Goal: Task Accomplishment & Management: Complete application form

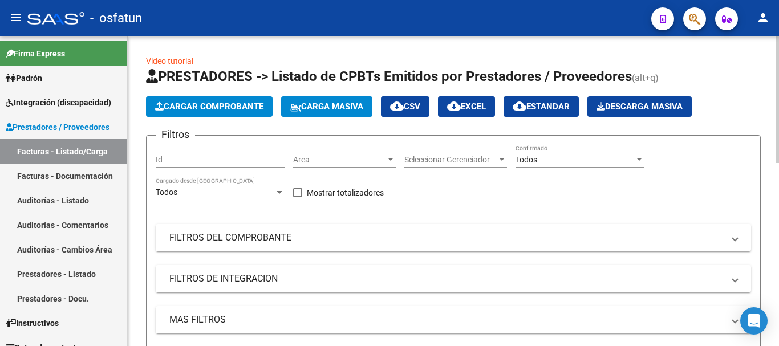
click at [223, 102] on span "Cargar Comprobante" at bounding box center [209, 107] width 108 height 10
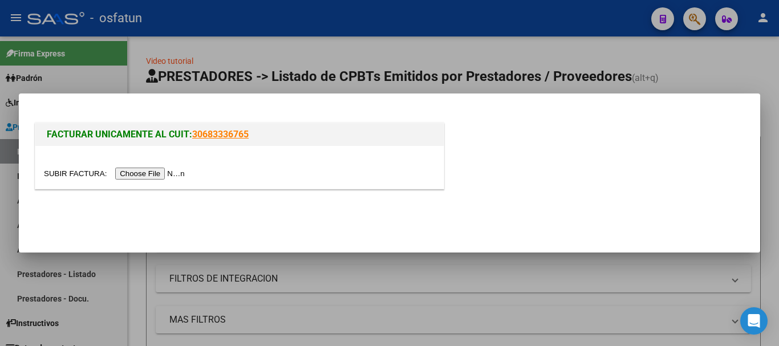
click at [170, 171] on input "file" at bounding box center [116, 174] width 144 height 12
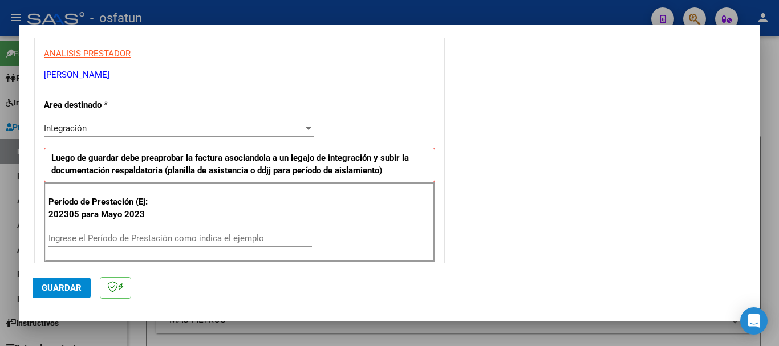
scroll to position [228, 0]
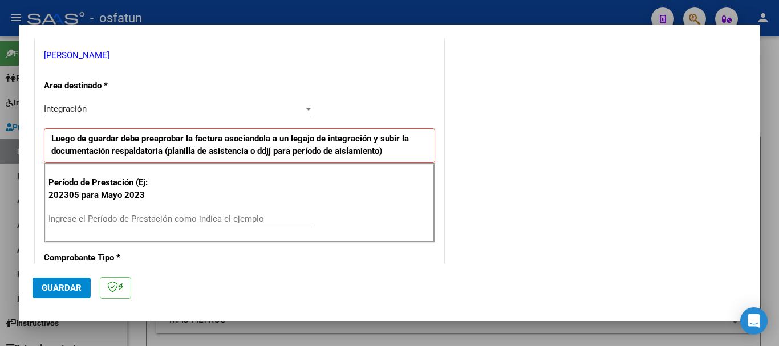
click at [205, 222] on input "Ingrese el Período de Prestación como indica el ejemplo" at bounding box center [179, 219] width 263 height 10
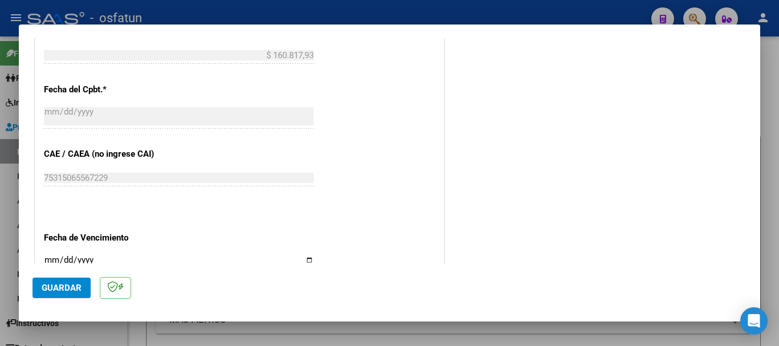
scroll to position [741, 0]
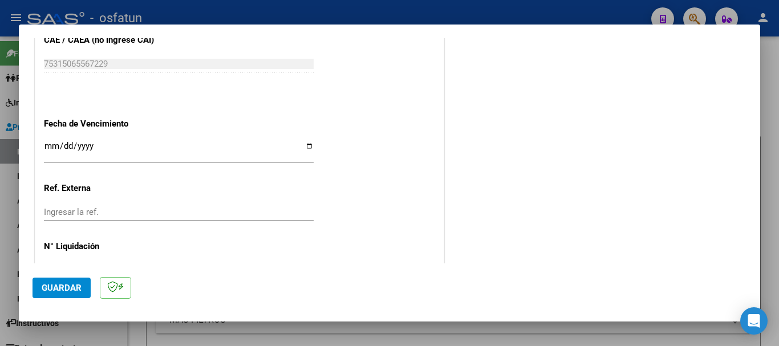
type input "202507"
click at [47, 146] on input "Ingresar la fecha" at bounding box center [179, 150] width 270 height 18
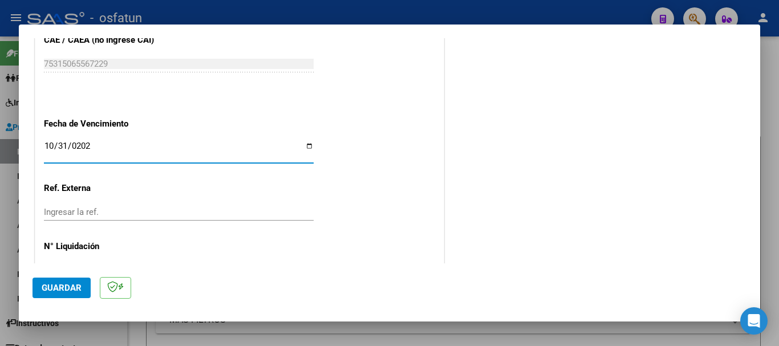
type input "[DATE]"
click at [51, 287] on span "Guardar" at bounding box center [62, 288] width 40 height 10
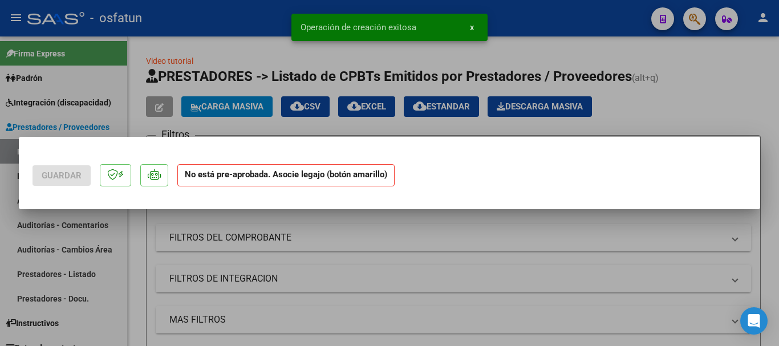
scroll to position [0, 0]
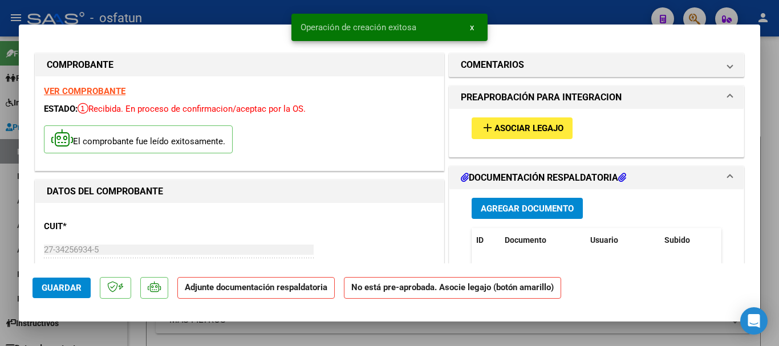
click at [496, 206] on span "Agregar Documento" at bounding box center [527, 209] width 93 height 10
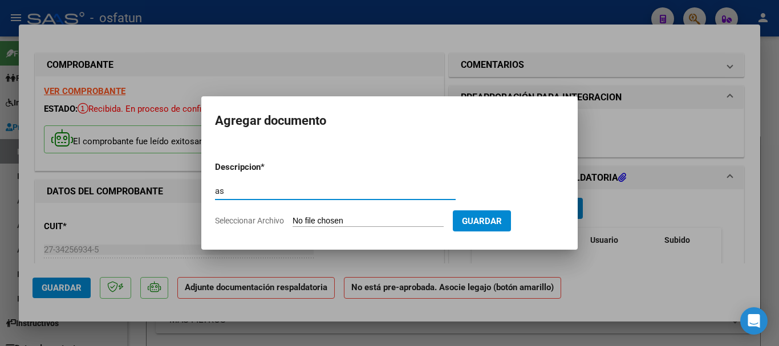
type input "a"
type input "ASISTENCIA"
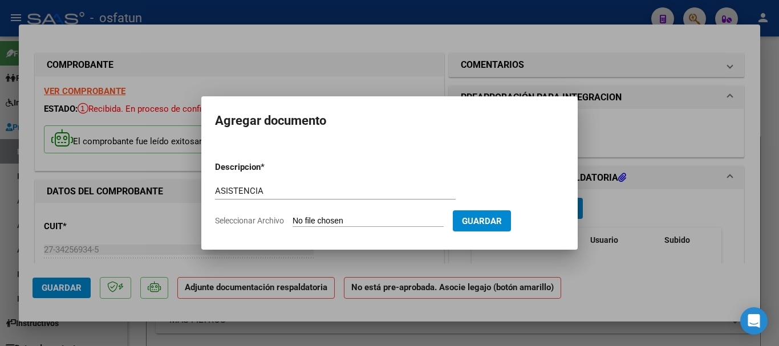
click at [354, 221] on input "Seleccionar Archivo" at bounding box center [368, 221] width 151 height 11
type input "C:\fakepath\Augusto asistencia.pdf"
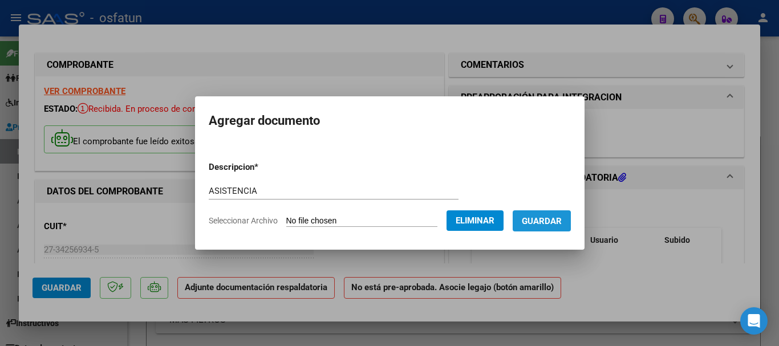
click at [550, 222] on span "Guardar" at bounding box center [542, 221] width 40 height 10
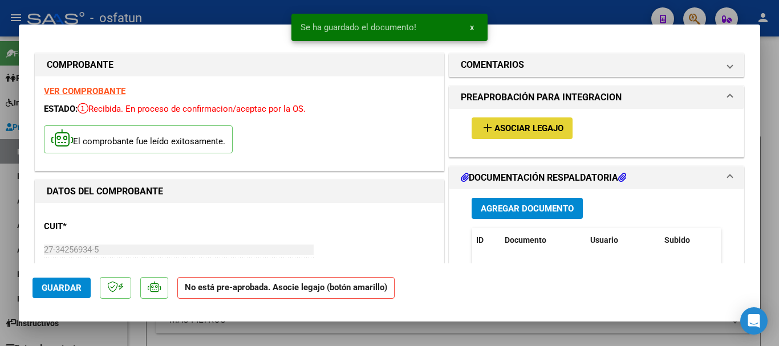
click at [509, 125] on span "Asociar Legajo" at bounding box center [528, 129] width 69 height 10
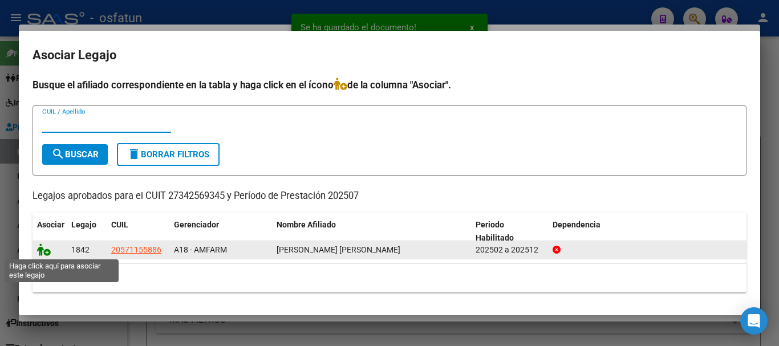
click at [42, 249] on icon at bounding box center [44, 250] width 14 height 13
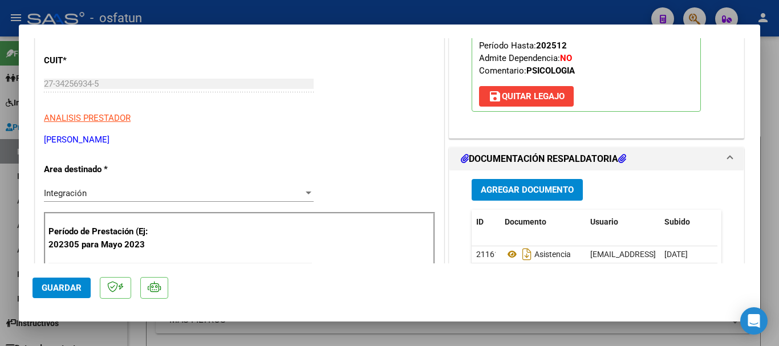
scroll to position [57, 0]
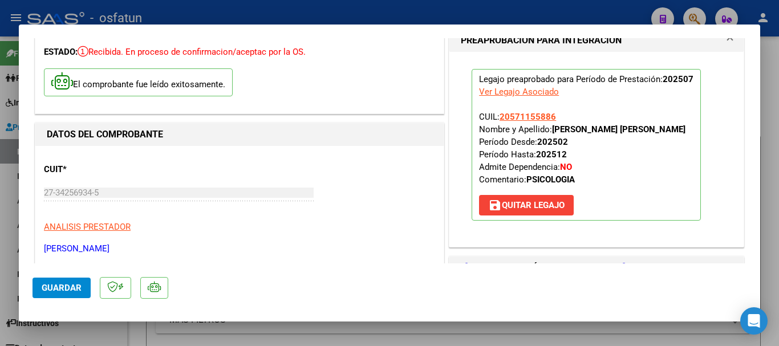
click at [52, 288] on span "Guardar" at bounding box center [62, 288] width 40 height 10
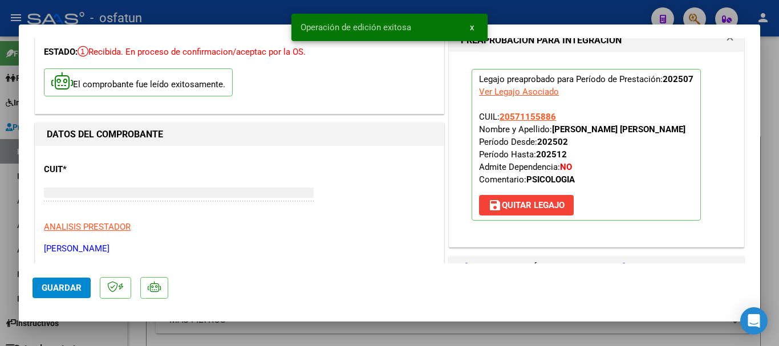
type input "$ 0,00"
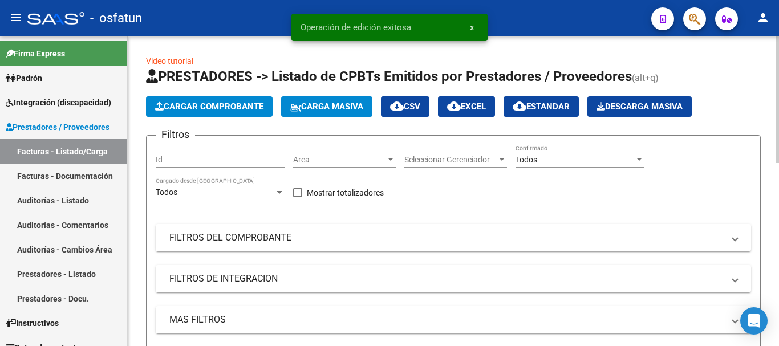
click at [230, 102] on span "Cargar Comprobante" at bounding box center [209, 107] width 108 height 10
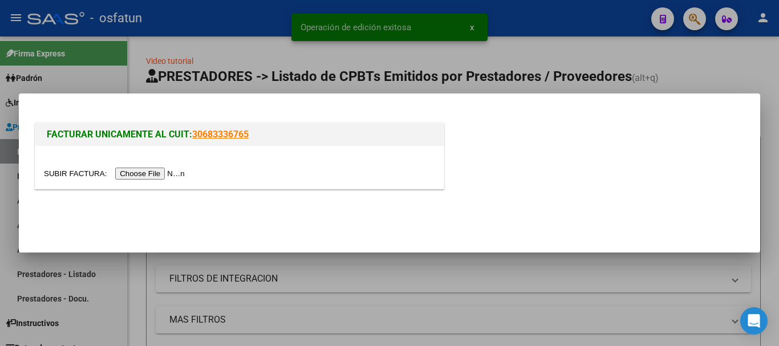
click at [164, 174] on input "file" at bounding box center [116, 174] width 144 height 12
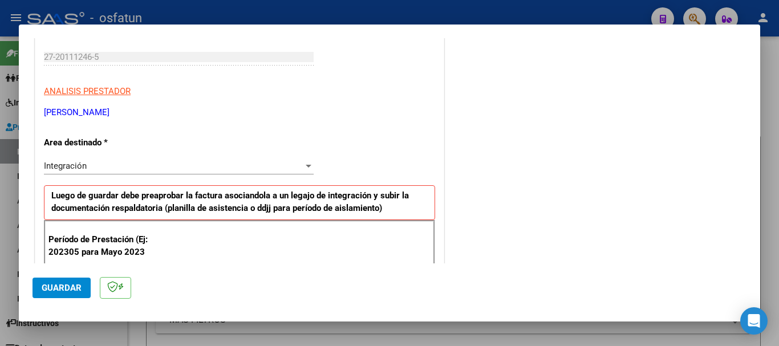
scroll to position [285, 0]
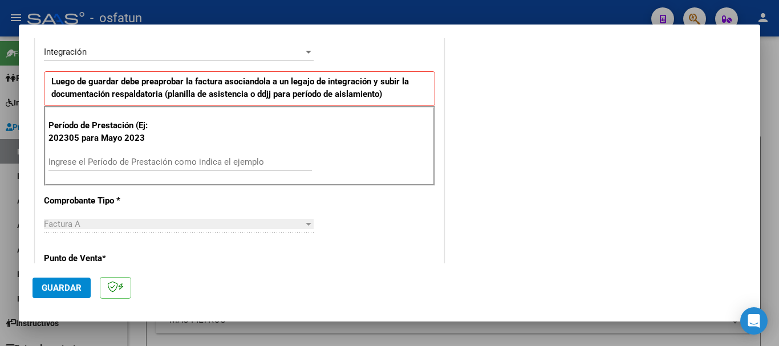
click at [192, 163] on input "Ingrese el Período de Prestación como indica el ejemplo" at bounding box center [179, 162] width 263 height 10
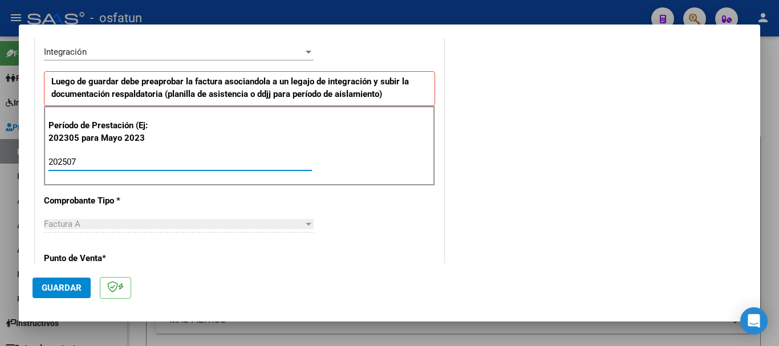
type input "202507"
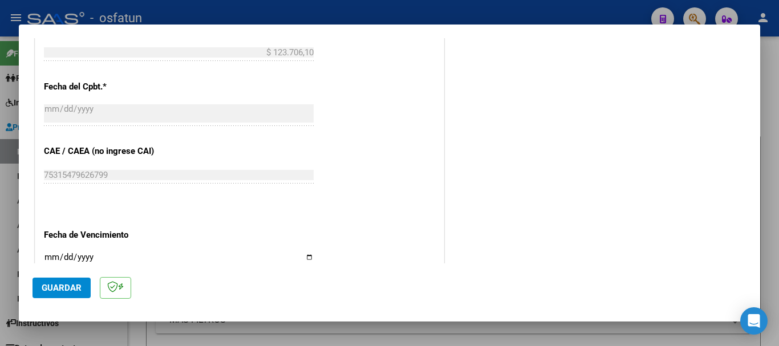
scroll to position [684, 0]
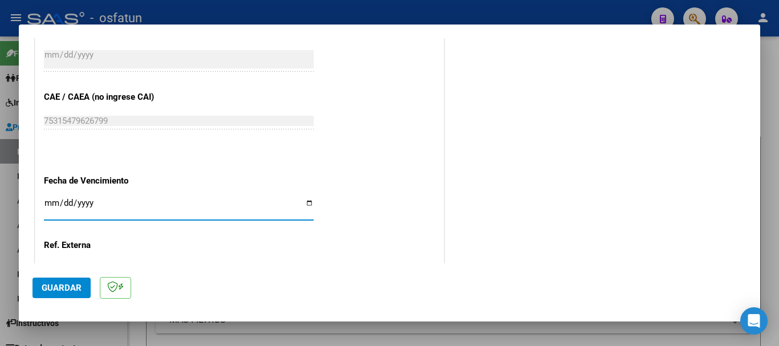
click at [54, 201] on input "Ingresar la fecha" at bounding box center [179, 207] width 270 height 18
type input "[DATE]"
click at [72, 290] on span "Guardar" at bounding box center [62, 288] width 40 height 10
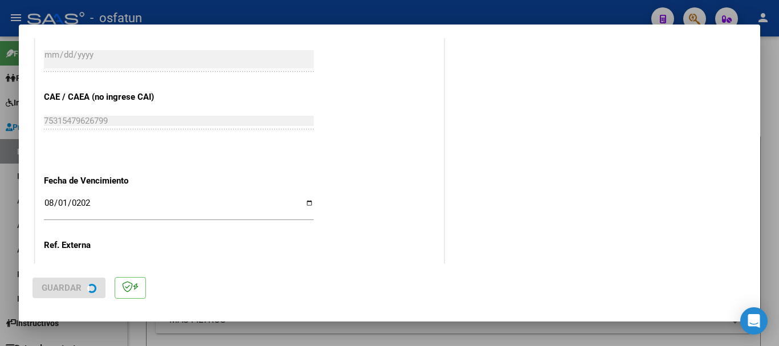
scroll to position [0, 0]
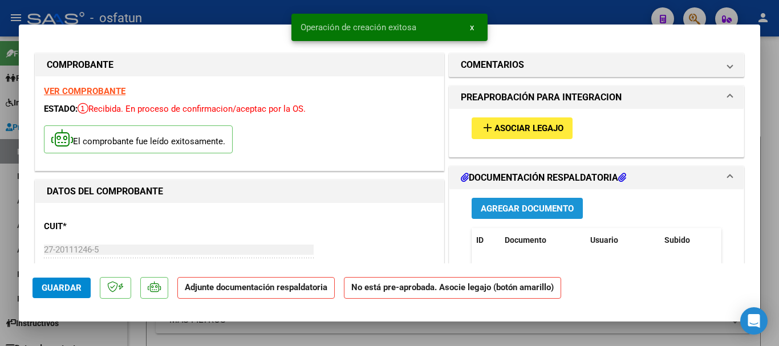
click at [516, 214] on button "Agregar Documento" at bounding box center [527, 208] width 111 height 21
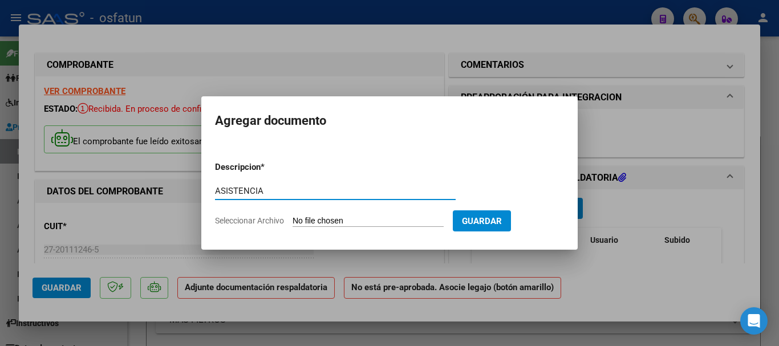
type input "ASISTENCIA"
click at [326, 222] on input "Seleccionar Archivo" at bounding box center [368, 221] width 151 height 11
type input "C:\fakepath\ASIST-FONO.pdf"
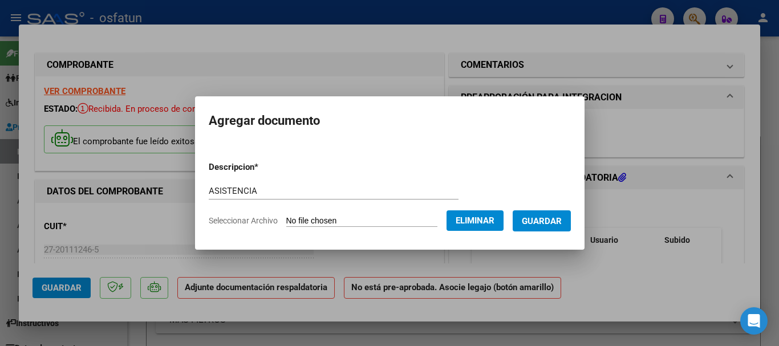
click at [562, 220] on span "Guardar" at bounding box center [542, 221] width 40 height 10
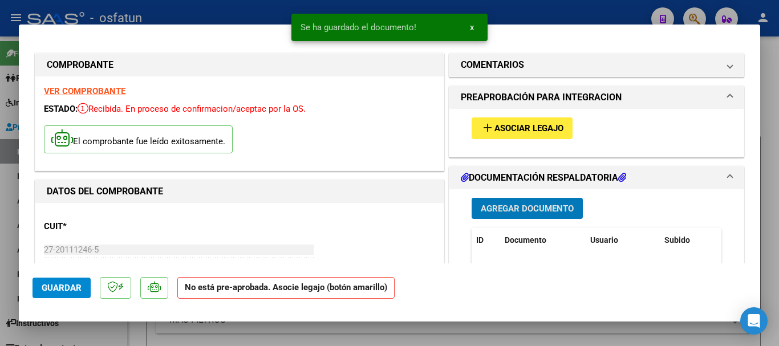
click at [526, 130] on span "Asociar Legajo" at bounding box center [528, 129] width 69 height 10
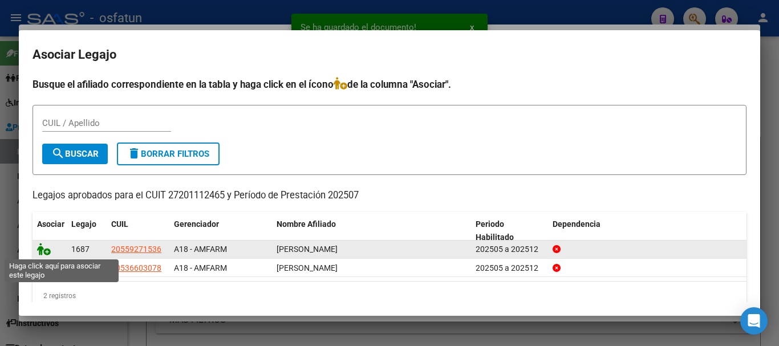
click at [40, 247] on icon at bounding box center [44, 249] width 14 height 13
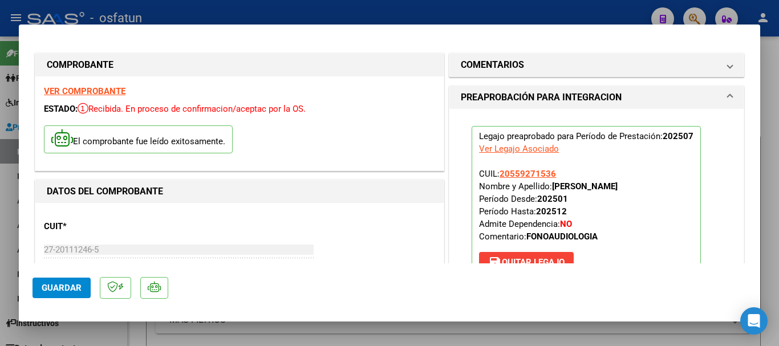
click at [55, 289] on span "Guardar" at bounding box center [62, 288] width 40 height 10
click at [72, 283] on span "Guardar" at bounding box center [62, 288] width 40 height 10
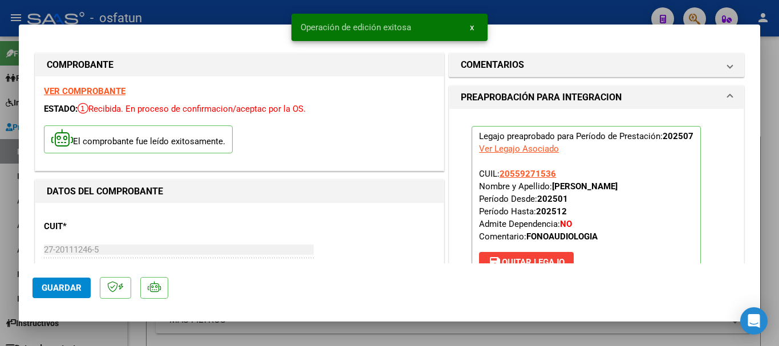
type input "$ 0,00"
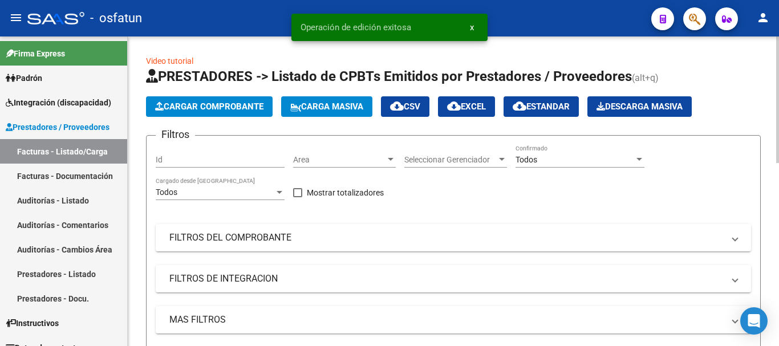
click at [206, 107] on span "Cargar Comprobante" at bounding box center [209, 107] width 108 height 10
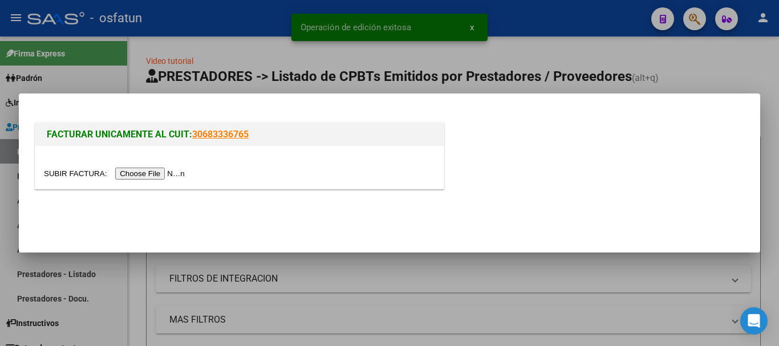
click at [140, 173] on input "file" at bounding box center [116, 174] width 144 height 12
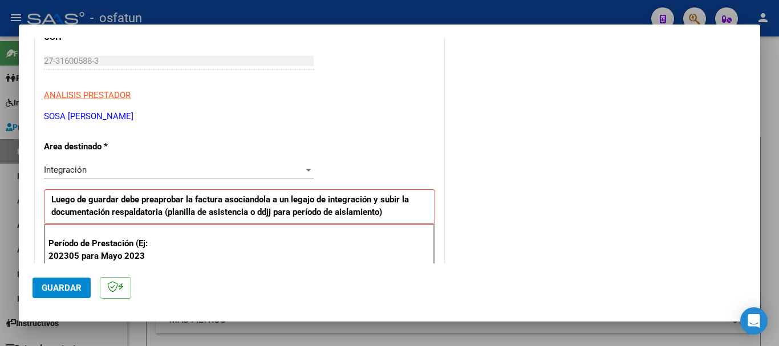
scroll to position [228, 0]
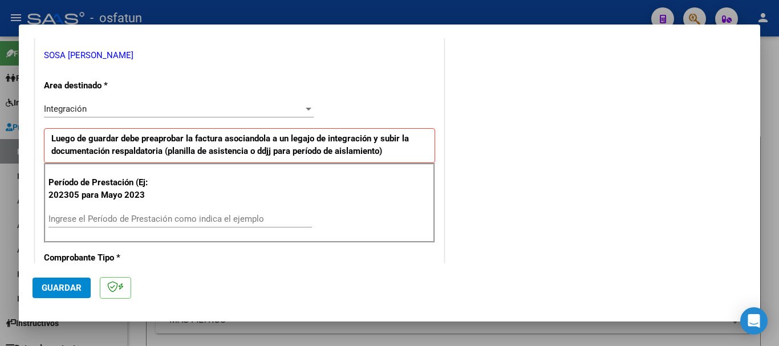
click at [158, 218] on input "Ingrese el Período de Prestación como indica el ejemplo" at bounding box center [179, 219] width 263 height 10
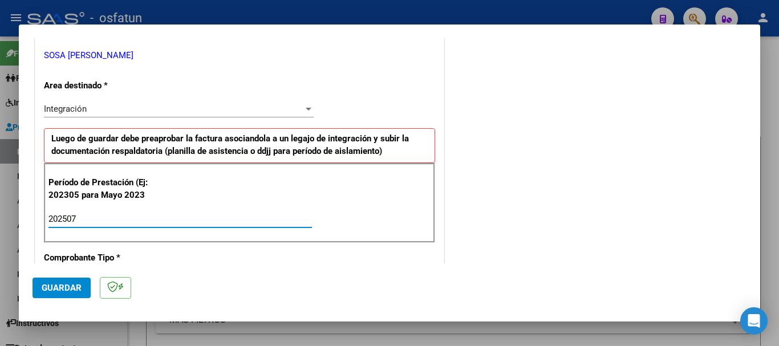
type input "202507"
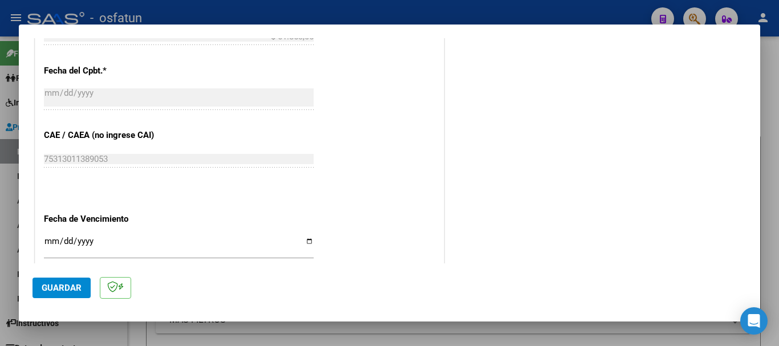
scroll to position [684, 0]
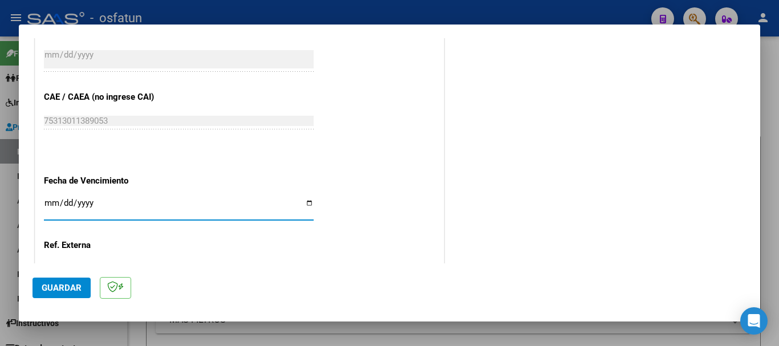
click at [48, 208] on input "Ingresar la fecha" at bounding box center [179, 207] width 270 height 18
type input "[DATE]"
click at [62, 288] on span "Guardar" at bounding box center [62, 288] width 40 height 10
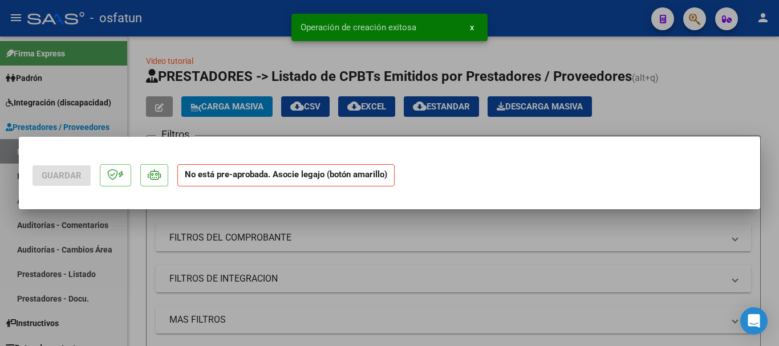
scroll to position [0, 0]
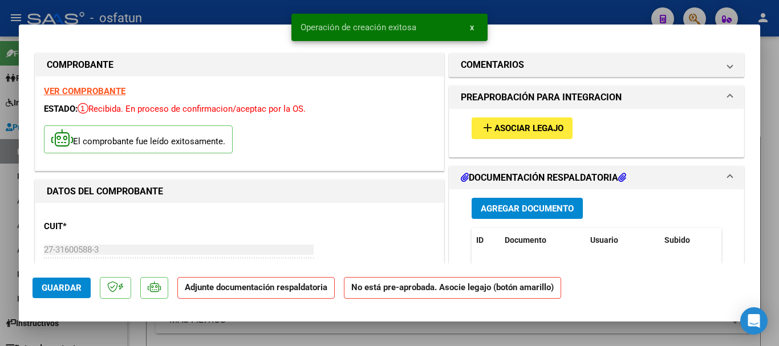
click at [490, 209] on span "Agregar Documento" at bounding box center [527, 209] width 93 height 10
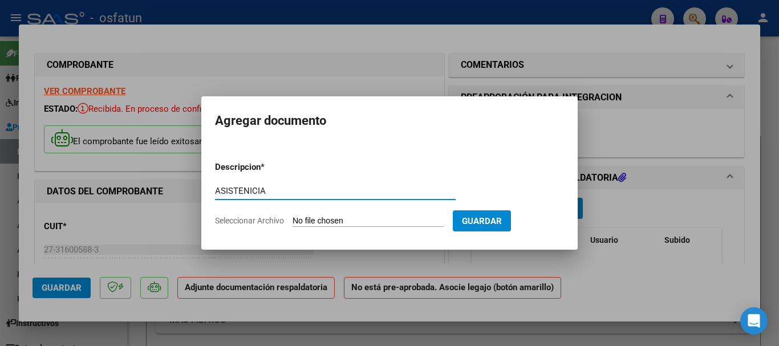
type input "ASISTENICIA"
click at [351, 222] on input "Seleccionar Archivo" at bounding box center [368, 221] width 151 height 11
click at [375, 221] on input "Seleccionar Archivo" at bounding box center [368, 221] width 151 height 11
type input "C:\fakepath\ASIST-PSICOL.pdf"
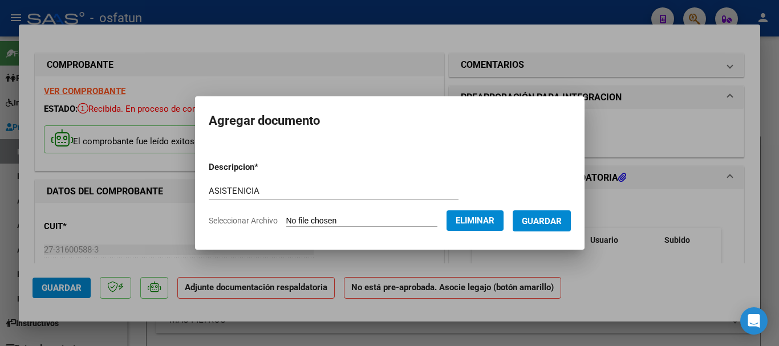
click at [561, 221] on span "Guardar" at bounding box center [542, 221] width 40 height 10
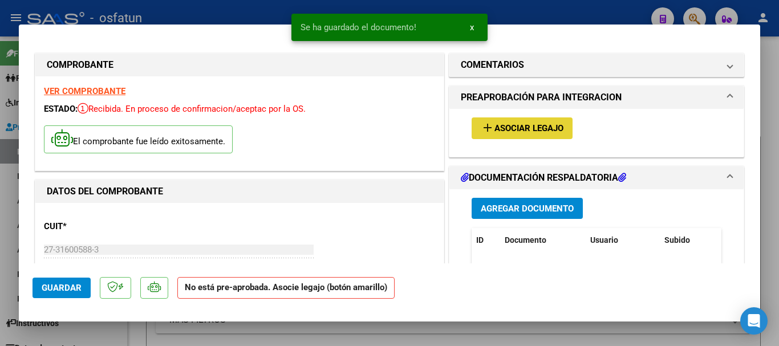
click at [503, 124] on span "Asociar Legajo" at bounding box center [528, 129] width 69 height 10
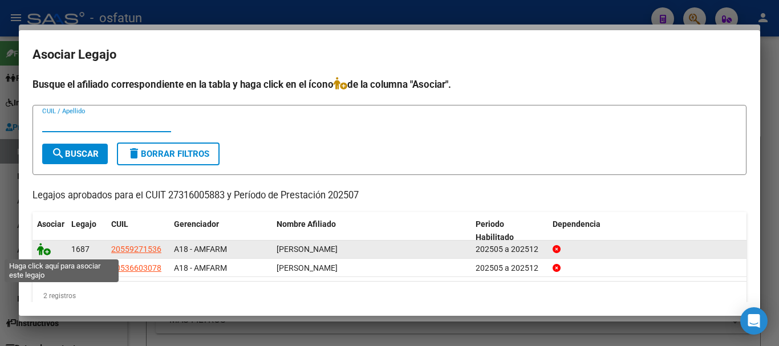
click at [39, 249] on icon at bounding box center [44, 249] width 14 height 13
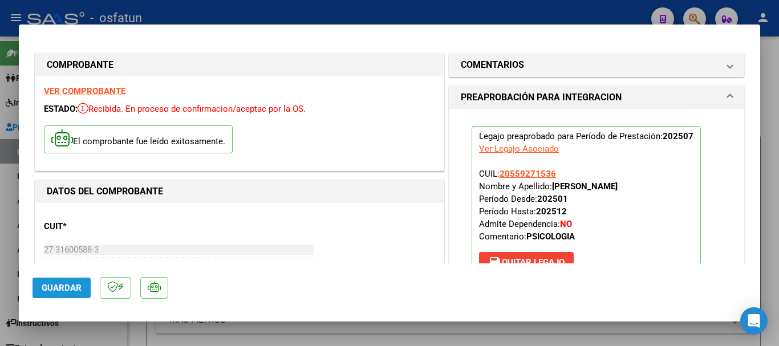
click at [56, 286] on span "Guardar" at bounding box center [62, 288] width 40 height 10
click at [58, 283] on span "Guardar" at bounding box center [62, 288] width 40 height 10
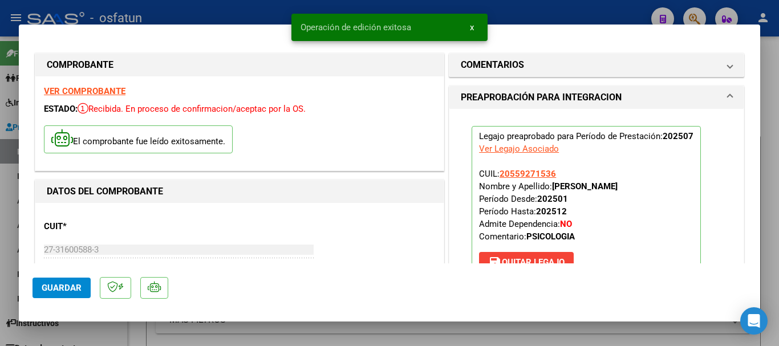
type input "$ 0,00"
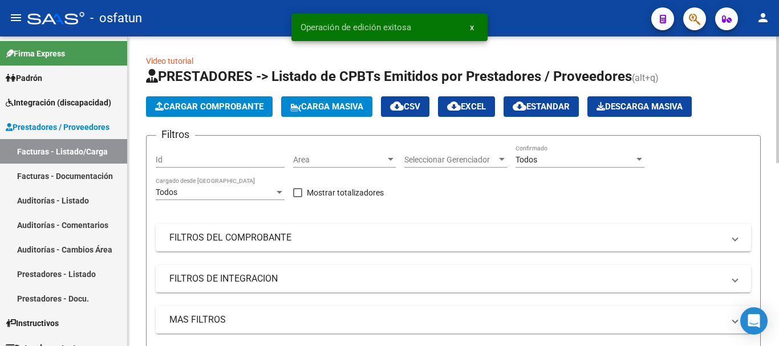
click at [223, 106] on span "Cargar Comprobante" at bounding box center [209, 107] width 108 height 10
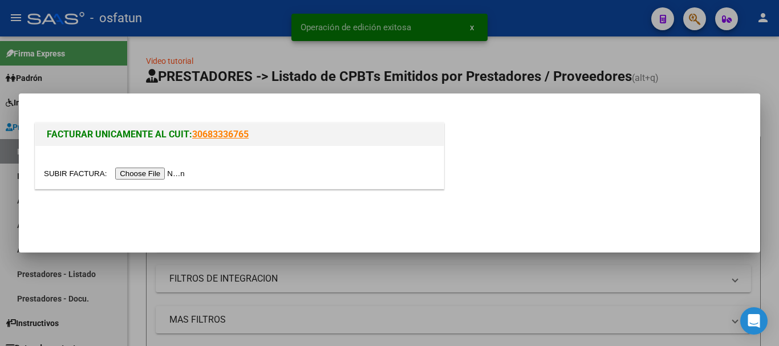
click at [159, 176] on input "file" at bounding box center [116, 174] width 144 height 12
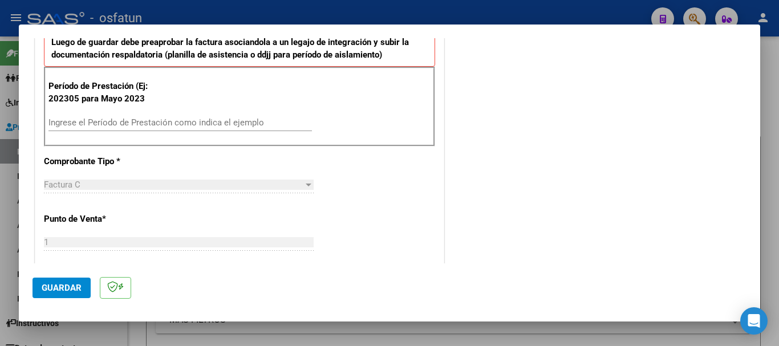
scroll to position [342, 0]
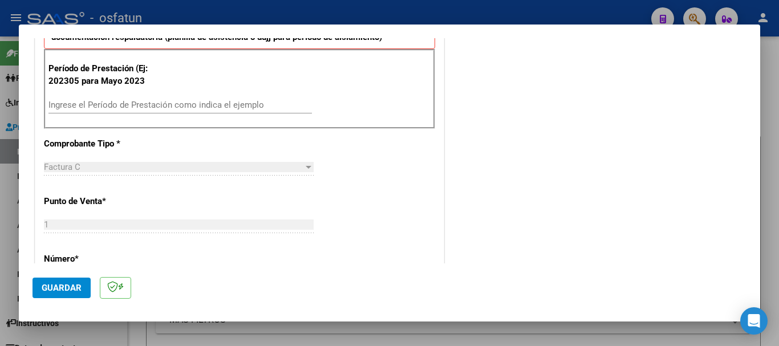
click at [223, 100] on input "Ingrese el Período de Prestación como indica el ejemplo" at bounding box center [179, 105] width 263 height 10
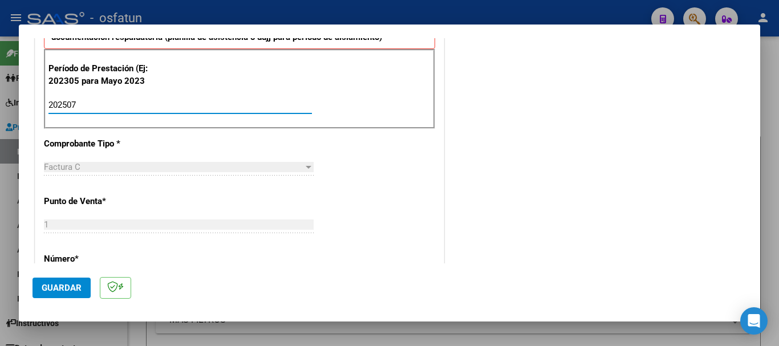
type input "202507"
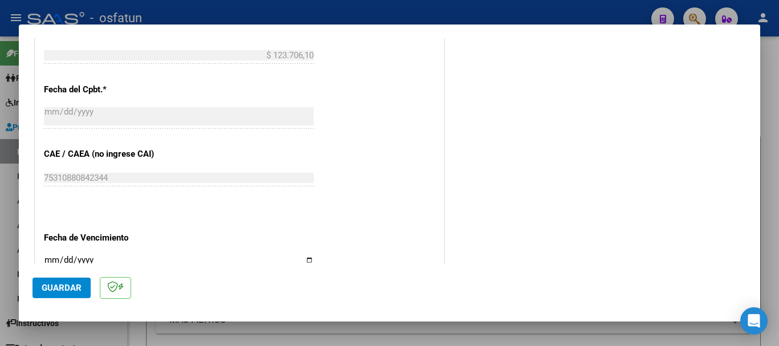
scroll to position [741, 0]
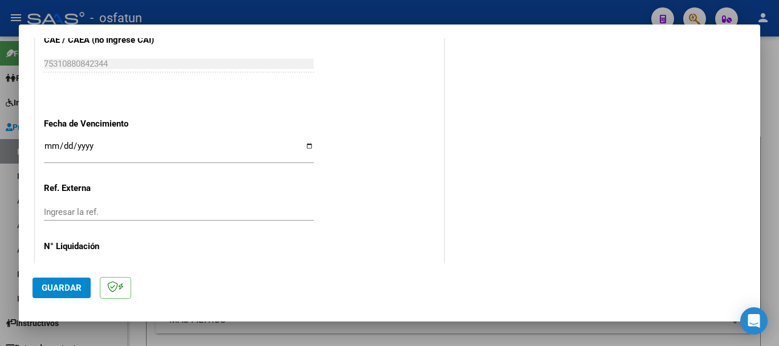
click at [54, 142] on input "Ingresar la fecha" at bounding box center [179, 150] width 270 height 18
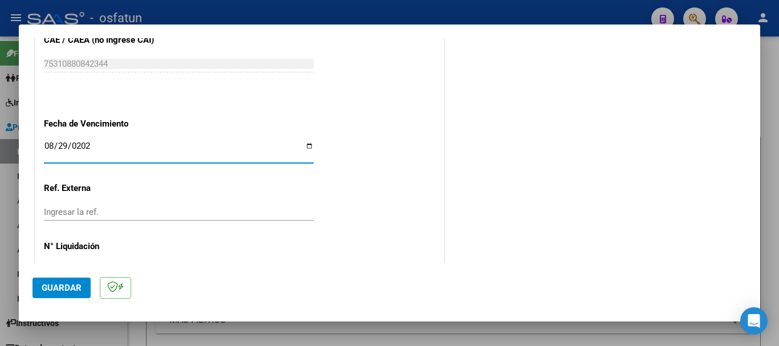
type input "[DATE]"
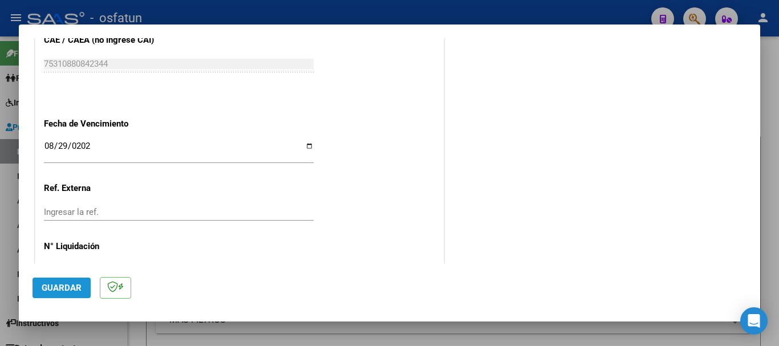
click at [68, 287] on span "Guardar" at bounding box center [62, 288] width 40 height 10
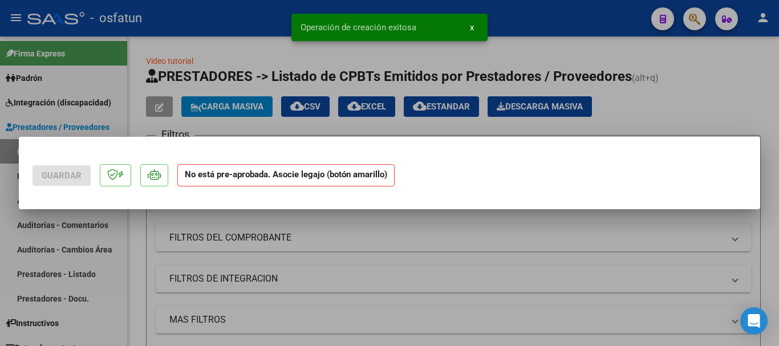
scroll to position [0, 0]
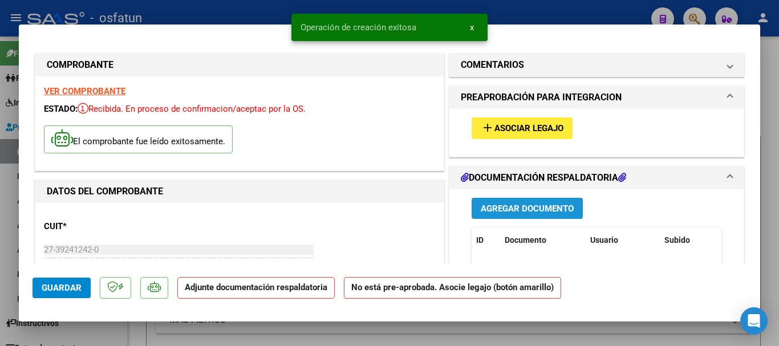
click at [524, 204] on span "Agregar Documento" at bounding box center [527, 209] width 93 height 10
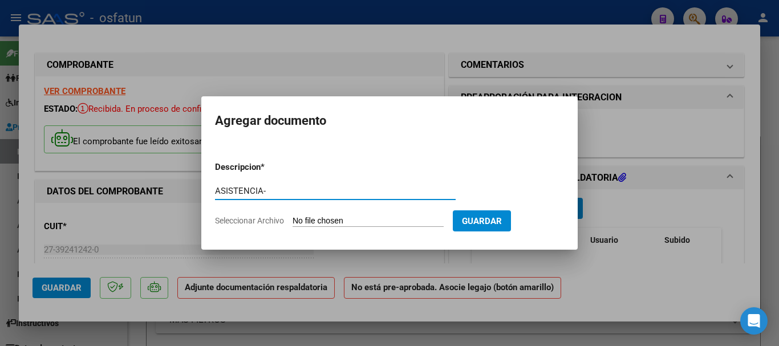
type input "ASISTENCIA-"
click at [322, 218] on input "Seleccionar Archivo" at bounding box center [368, 221] width 151 height 11
type input "C:\fakepath\ASISTENCIA-PSICOPED. (2).pdf"
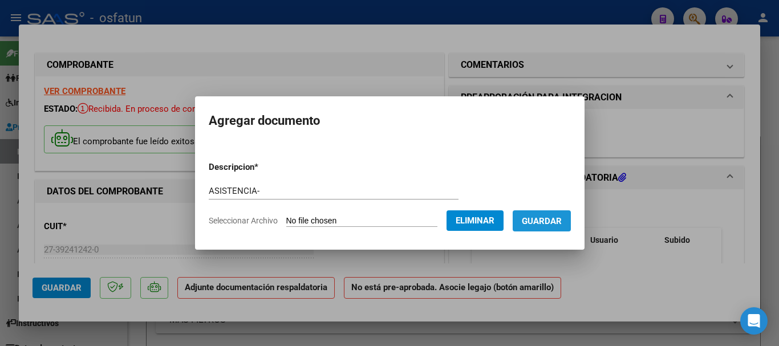
click at [562, 220] on span "Guardar" at bounding box center [542, 221] width 40 height 10
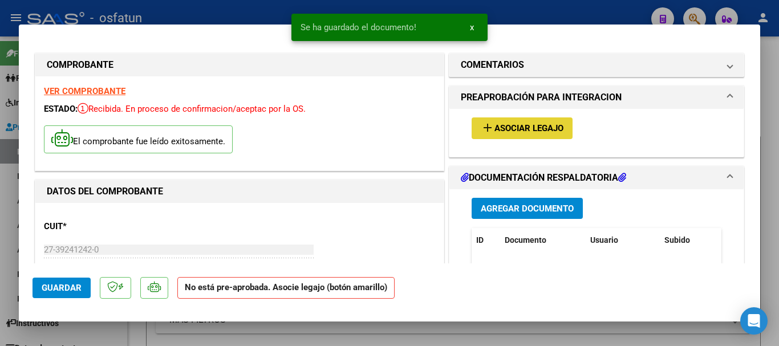
click at [525, 129] on span "Asociar Legajo" at bounding box center [528, 129] width 69 height 10
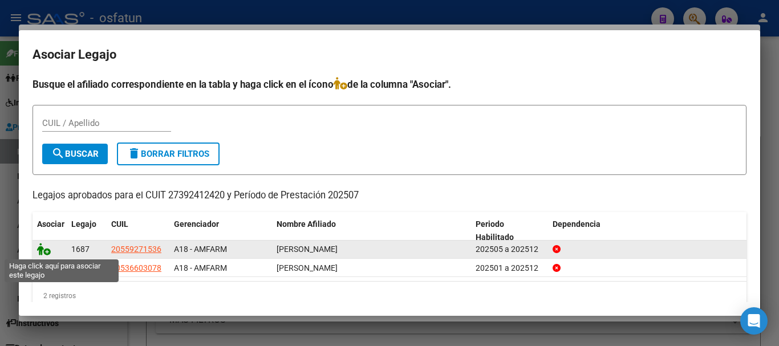
click at [43, 249] on icon at bounding box center [44, 249] width 14 height 13
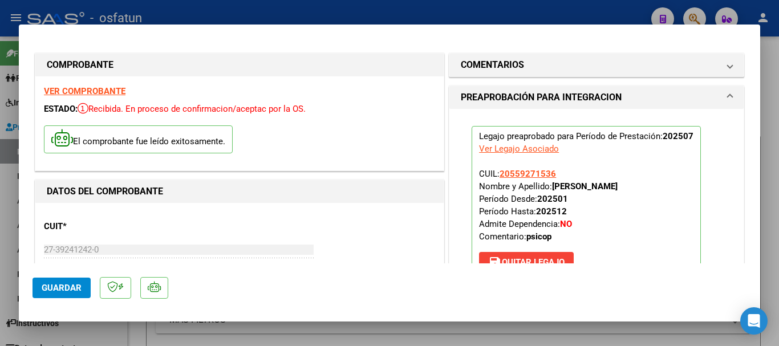
click at [58, 293] on span "Guardar" at bounding box center [62, 288] width 40 height 10
click at [62, 286] on span "Guardar" at bounding box center [62, 288] width 40 height 10
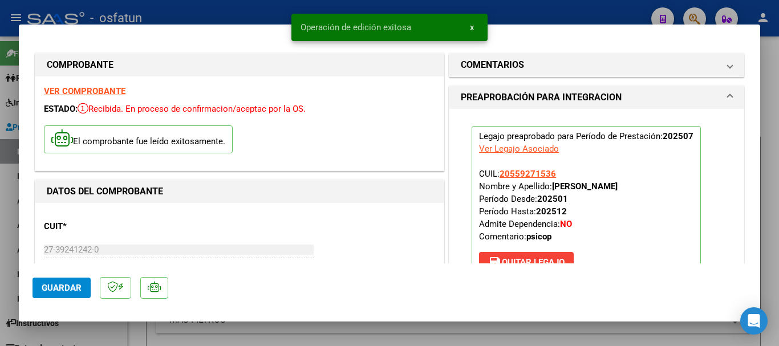
type input "$ 0,00"
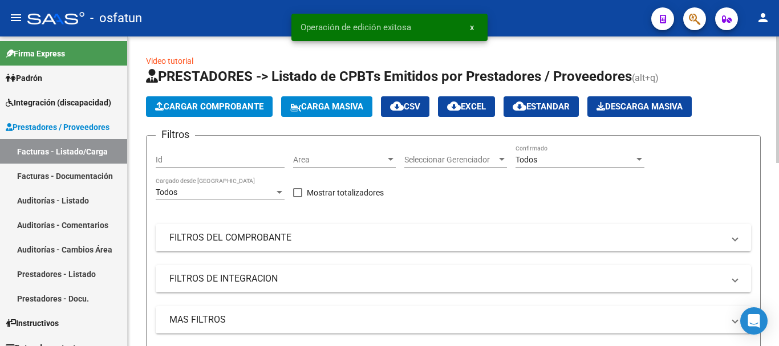
click at [247, 108] on span "Cargar Comprobante" at bounding box center [209, 107] width 108 height 10
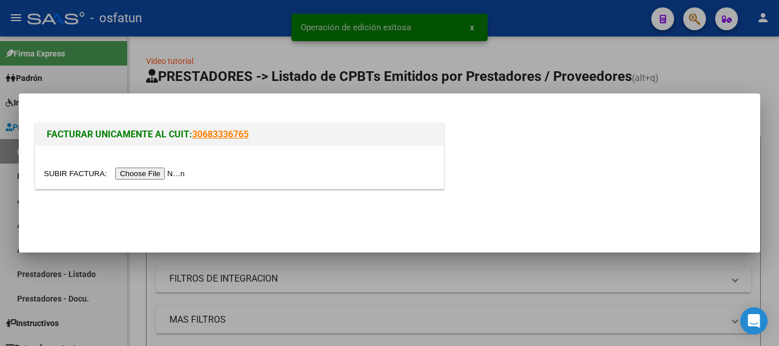
click at [170, 175] on input "file" at bounding box center [116, 174] width 144 height 12
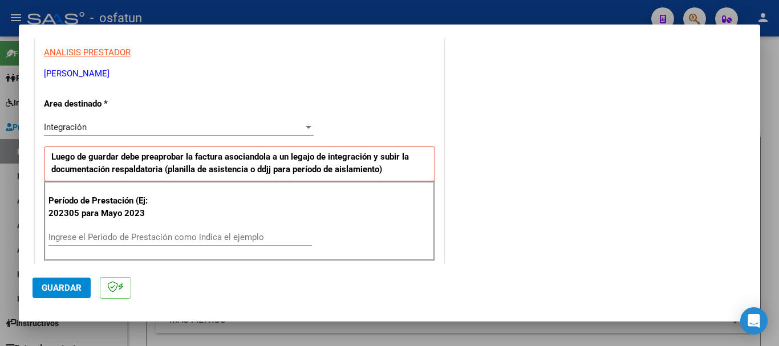
scroll to position [228, 0]
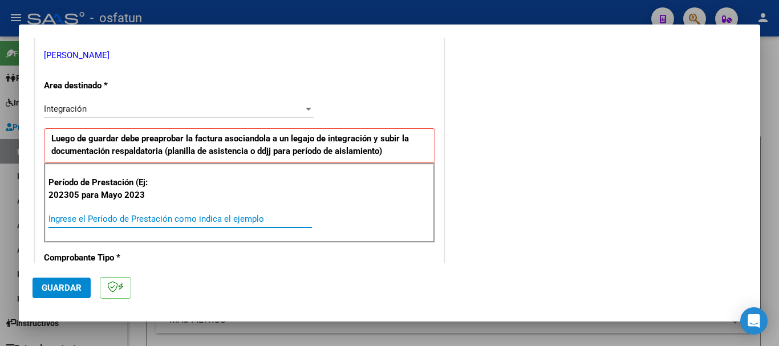
click at [253, 222] on input "Ingrese el Período de Prestación como indica el ejemplo" at bounding box center [179, 219] width 263 height 10
type input "202507"
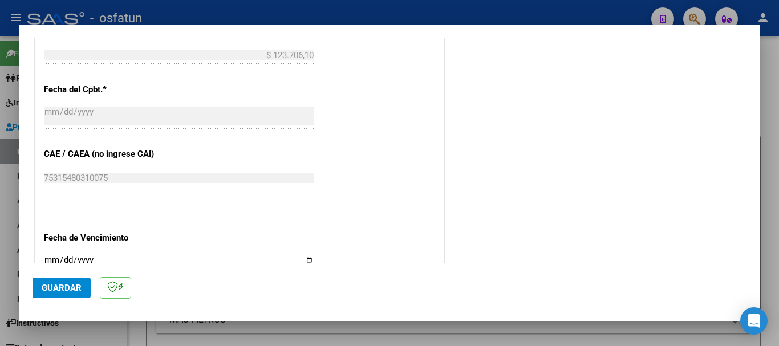
scroll to position [684, 0]
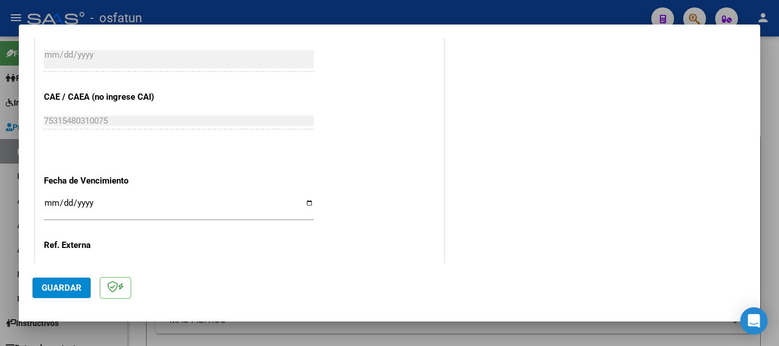
click at [50, 202] on input "Ingresar la fecha" at bounding box center [179, 207] width 270 height 18
type input "[DATE]"
click at [55, 285] on span "Guardar" at bounding box center [62, 288] width 40 height 10
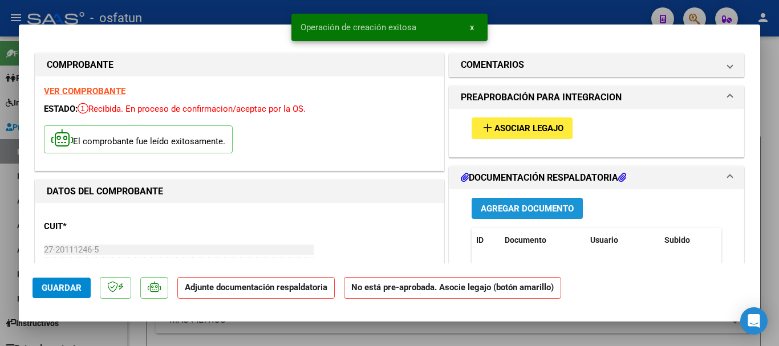
click at [545, 212] on span "Agregar Documento" at bounding box center [527, 209] width 93 height 10
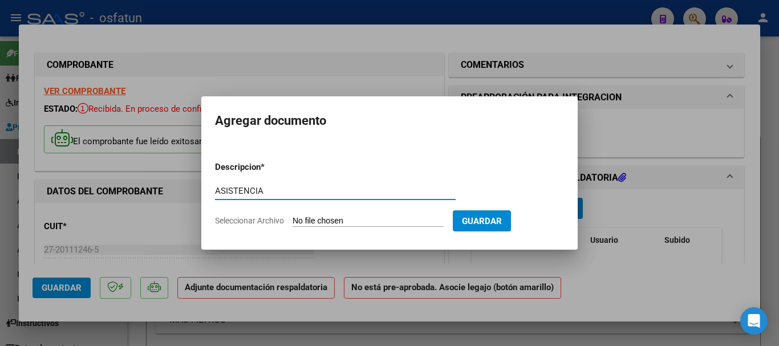
type input "ASISTENCIA"
click at [326, 220] on input "Seleccionar Archivo" at bounding box center [368, 221] width 151 height 11
type input "C:\fakepath\ASISTENCIA-FONO.-CIRO.pdf"
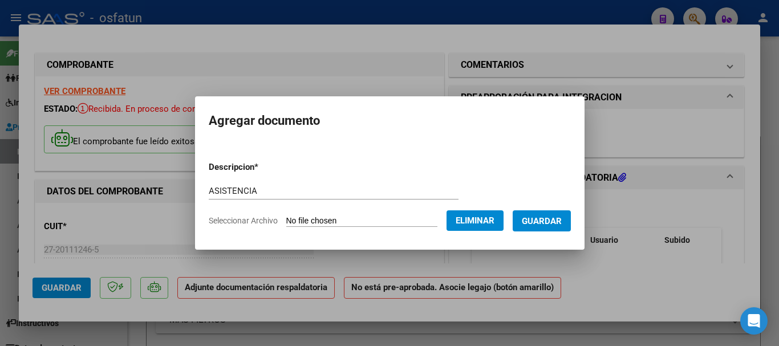
click at [561, 222] on span "Guardar" at bounding box center [542, 221] width 40 height 10
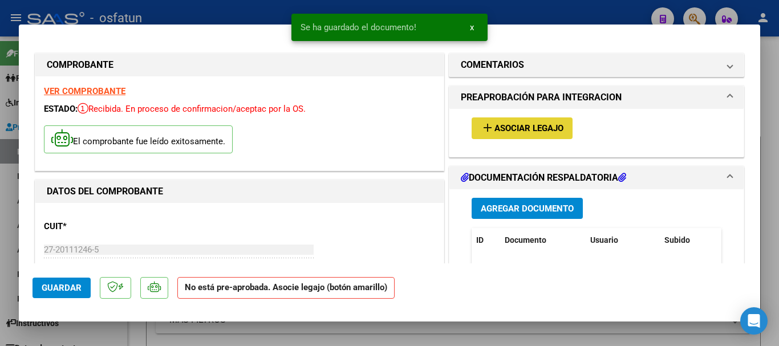
click at [520, 127] on span "Asociar Legajo" at bounding box center [528, 129] width 69 height 10
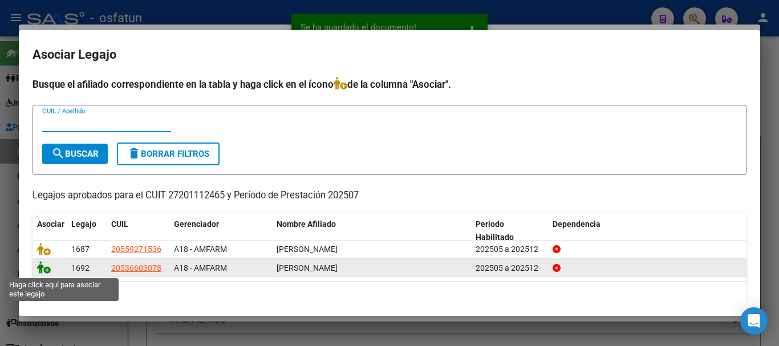
click at [43, 272] on icon at bounding box center [44, 267] width 14 height 13
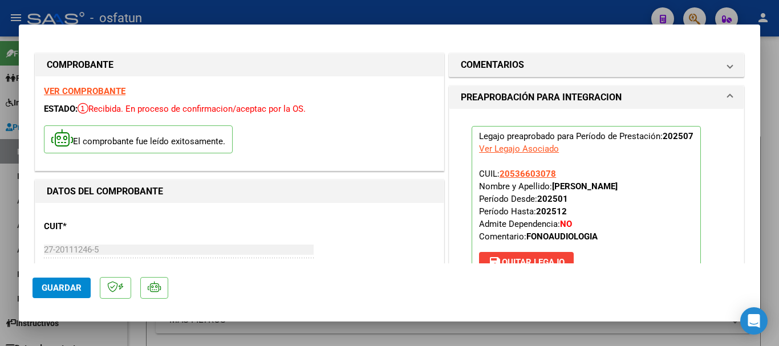
click at [49, 288] on span "Guardar" at bounding box center [62, 288] width 40 height 10
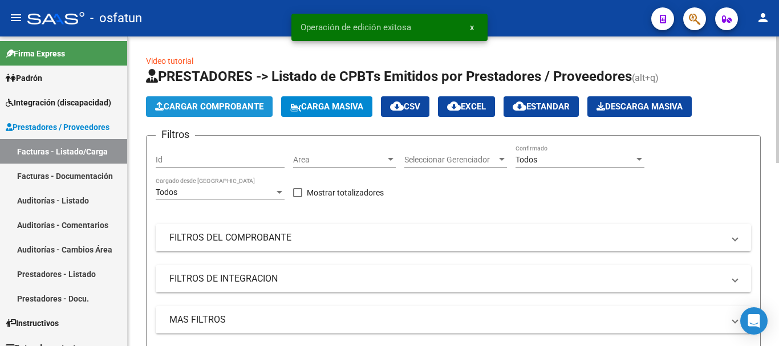
click at [244, 99] on button "Cargar Comprobante" at bounding box center [209, 106] width 127 height 21
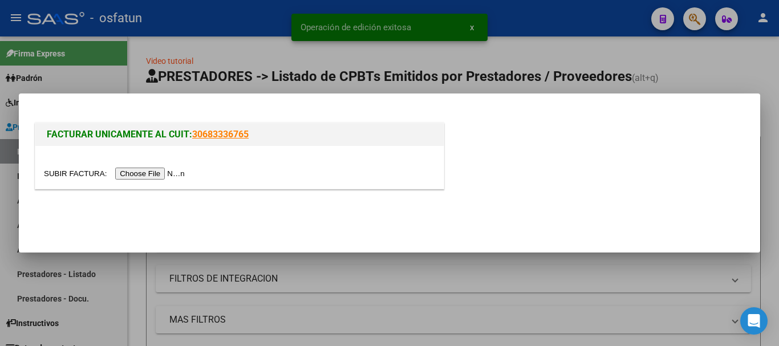
click at [159, 175] on input "file" at bounding box center [116, 174] width 144 height 12
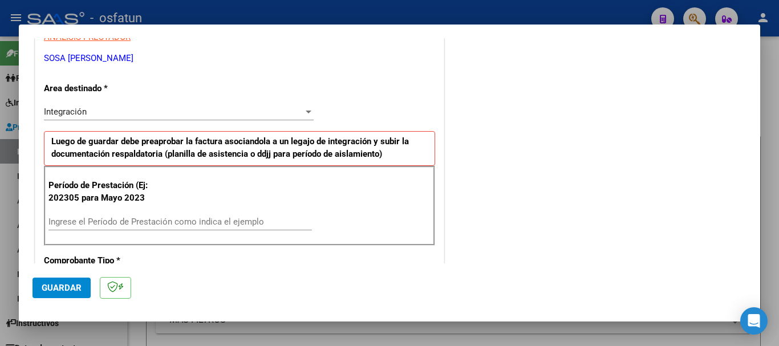
scroll to position [228, 0]
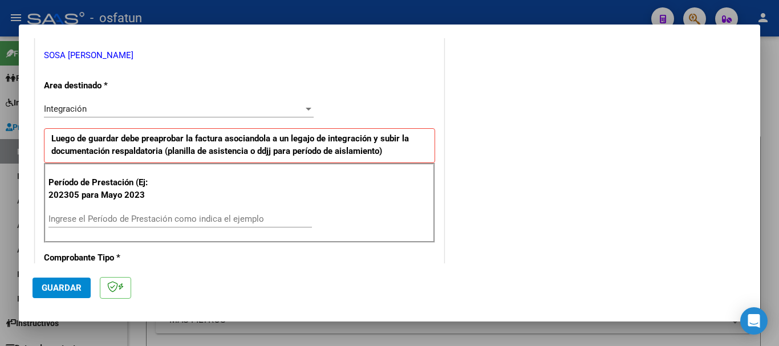
click at [152, 212] on div "Ingrese el Período de Prestación como indica el ejemplo" at bounding box center [179, 218] width 263 height 17
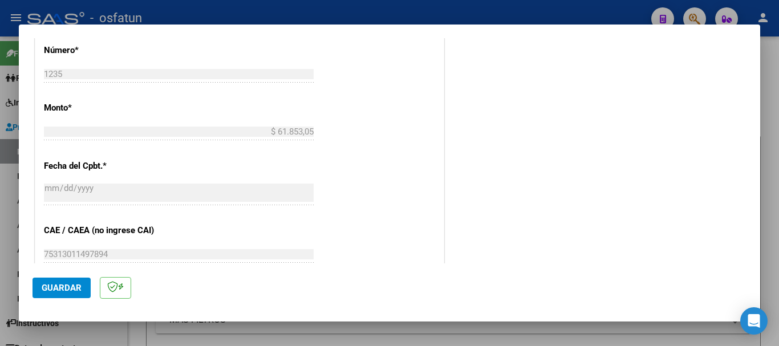
scroll to position [570, 0]
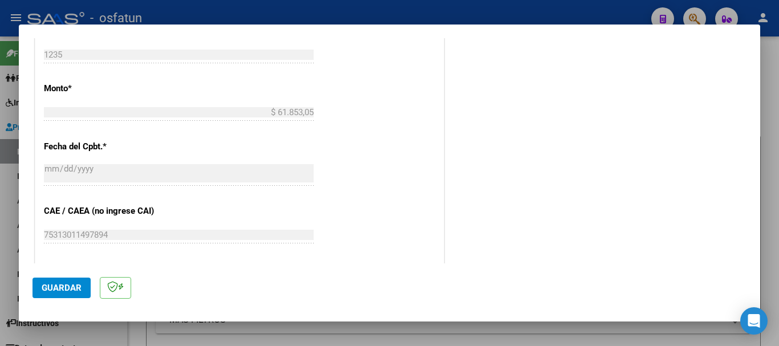
type input "202507"
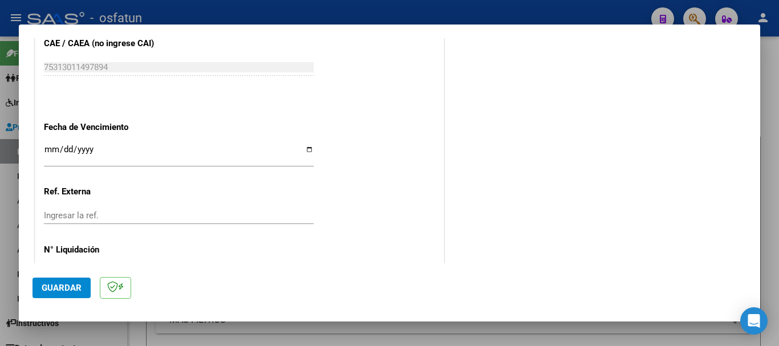
scroll to position [741, 0]
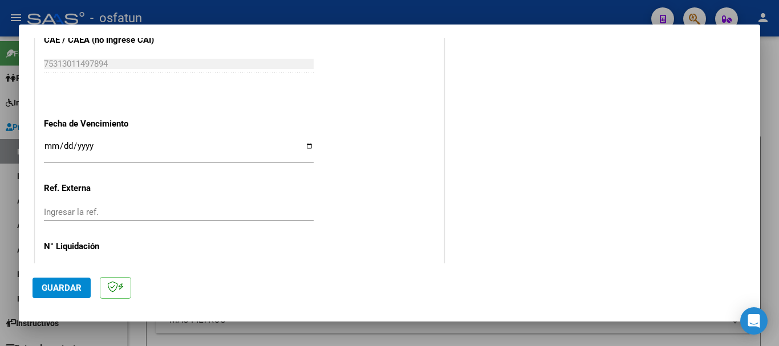
click at [52, 146] on input "Ingresar la fecha" at bounding box center [179, 150] width 270 height 18
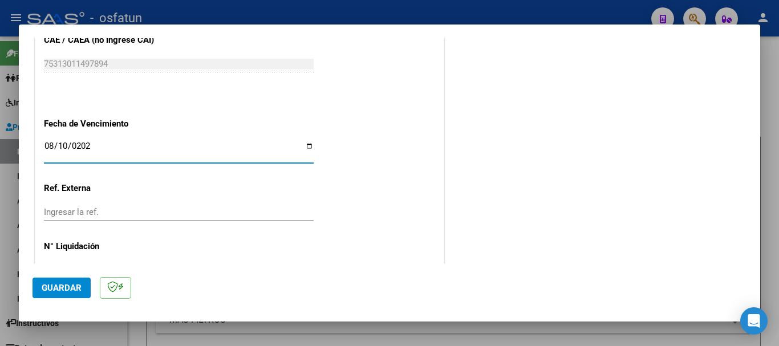
type input "[DATE]"
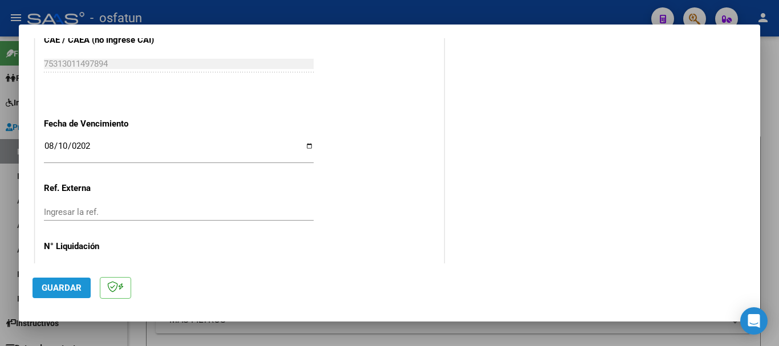
click at [74, 285] on span "Guardar" at bounding box center [62, 288] width 40 height 10
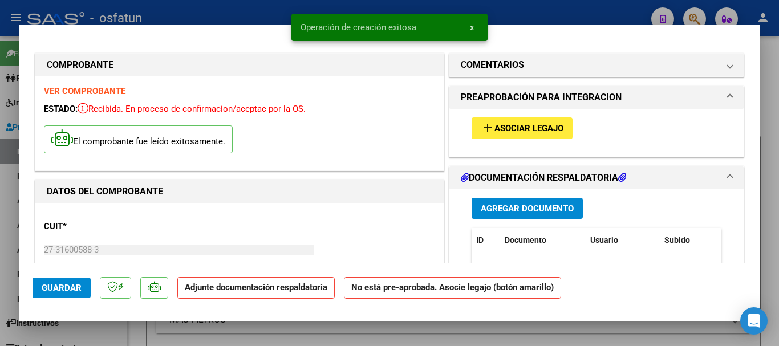
click at [518, 209] on span "Agregar Documento" at bounding box center [527, 209] width 93 height 10
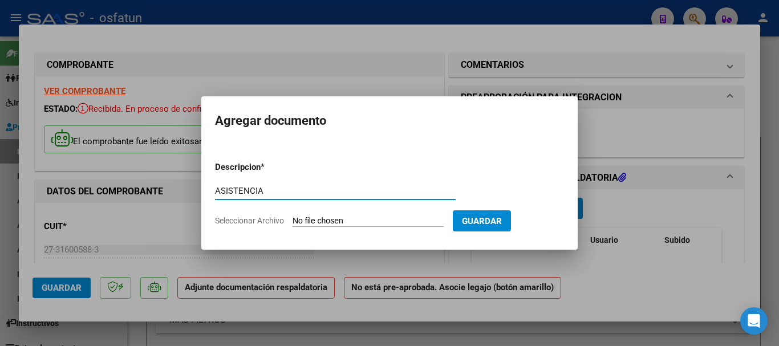
type input "ASISTENCIA"
click at [362, 224] on input "Seleccionar Archivo" at bounding box center [368, 221] width 151 height 11
type input "C:\fakepath\ASISTENCIA-PSICOLOGIA (10).pdf"
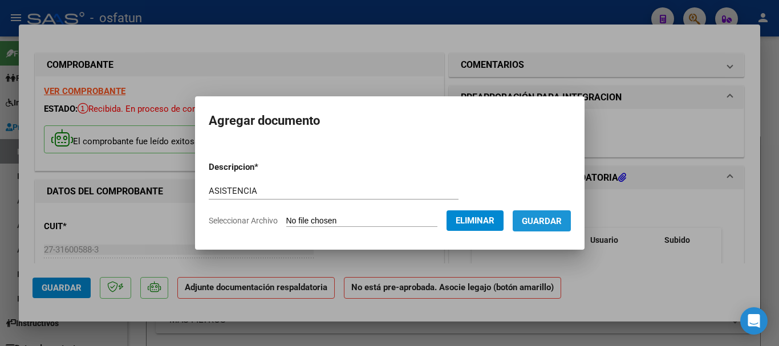
click at [560, 221] on span "Guardar" at bounding box center [542, 221] width 40 height 10
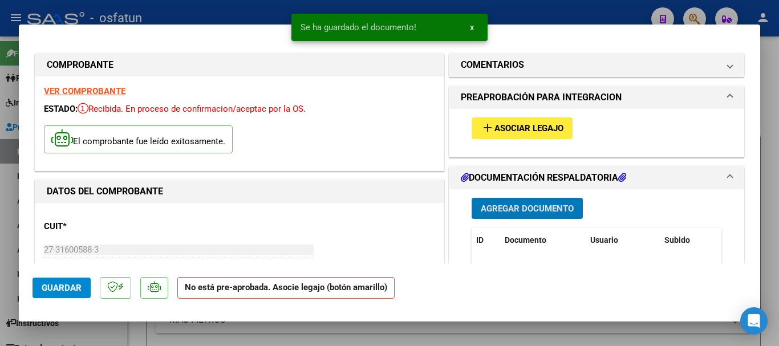
scroll to position [114, 0]
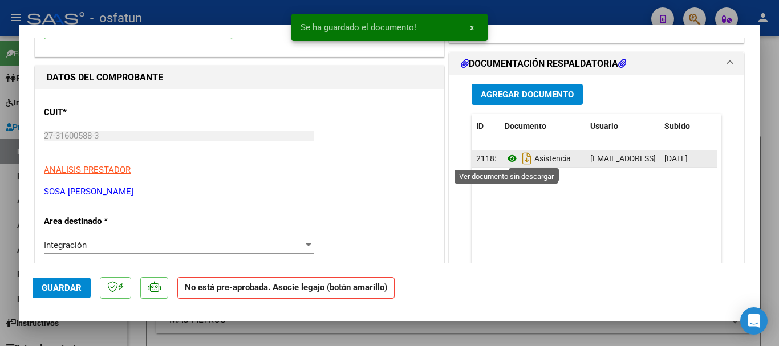
click at [506, 156] on icon at bounding box center [512, 159] width 15 height 14
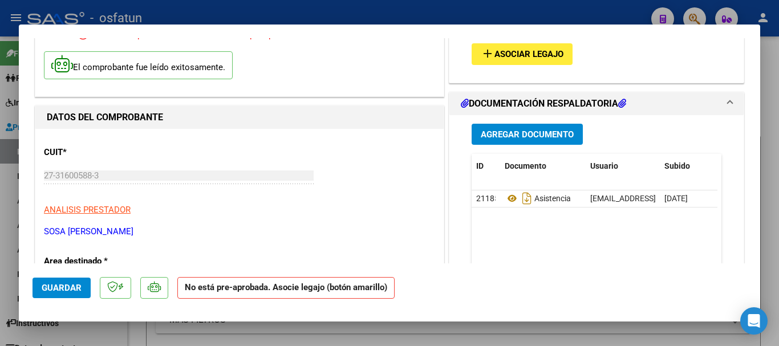
scroll to position [0, 0]
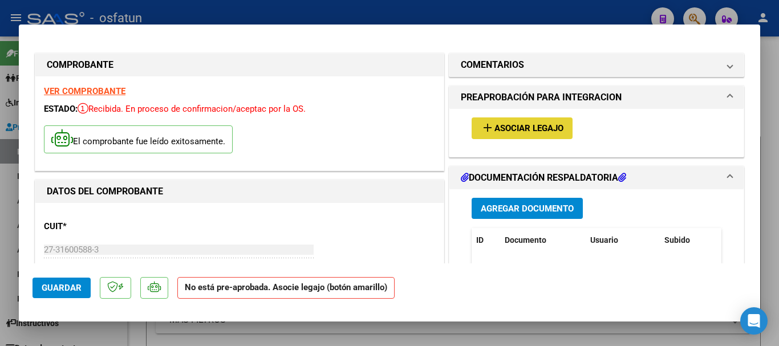
click at [518, 131] on span "Asociar Legajo" at bounding box center [528, 129] width 69 height 10
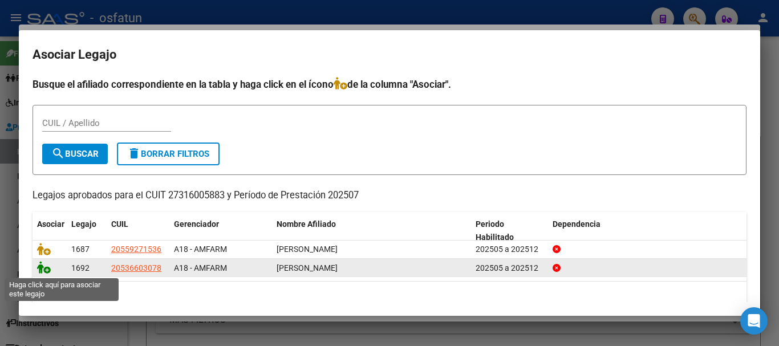
click at [41, 267] on icon at bounding box center [44, 267] width 14 height 13
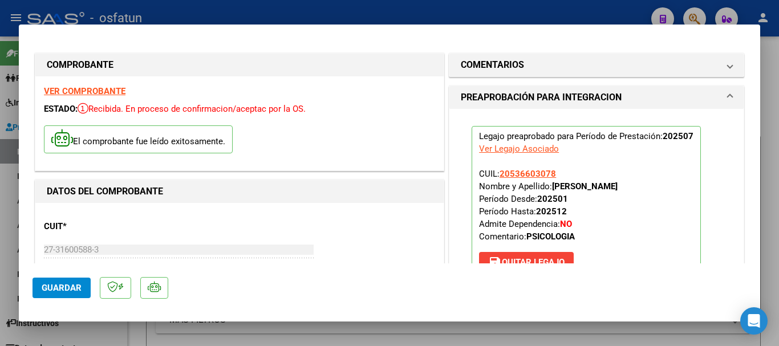
click at [48, 287] on span "Guardar" at bounding box center [62, 288] width 40 height 10
click at [43, 285] on span "Guardar" at bounding box center [62, 288] width 40 height 10
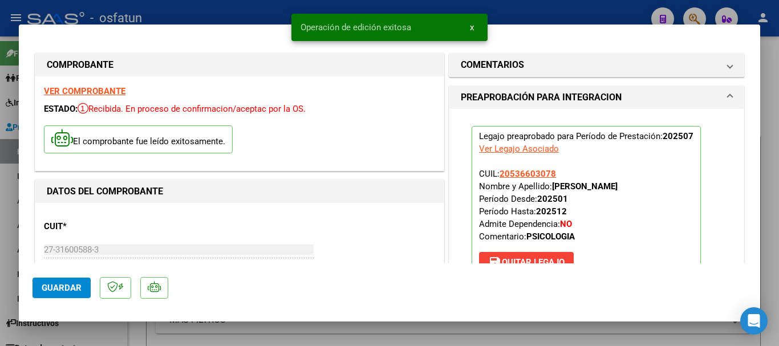
type input "$ 0,00"
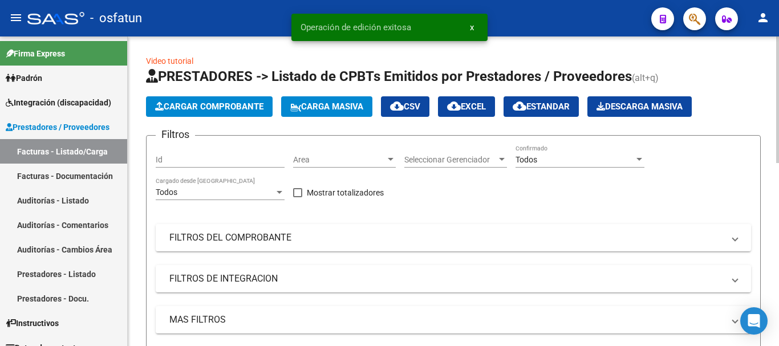
click at [236, 109] on span "Cargar Comprobante" at bounding box center [209, 107] width 108 height 10
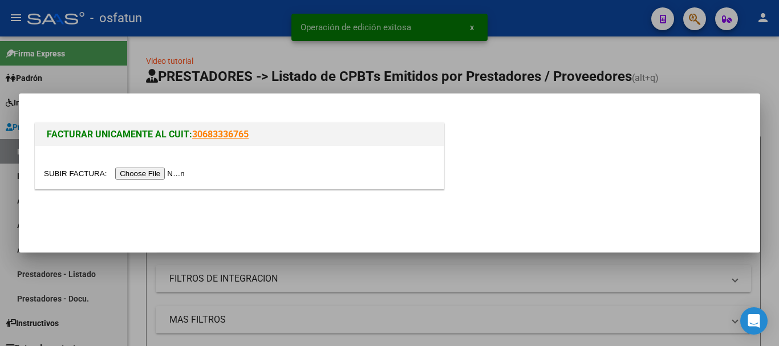
click at [176, 177] on input "file" at bounding box center [116, 174] width 144 height 12
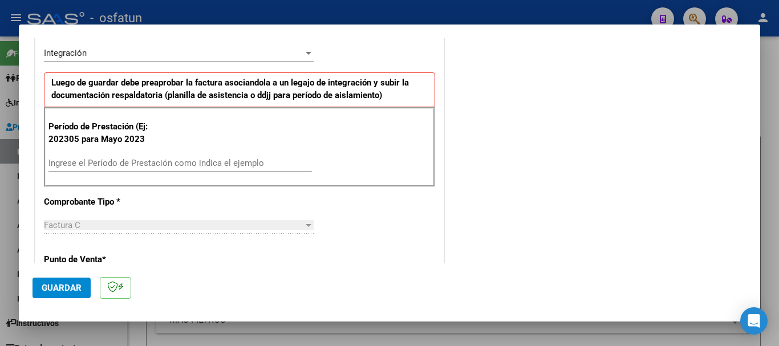
scroll to position [285, 0]
click at [83, 162] on input "Ingrese el Período de Prestación como indica el ejemplo" at bounding box center [179, 162] width 263 height 10
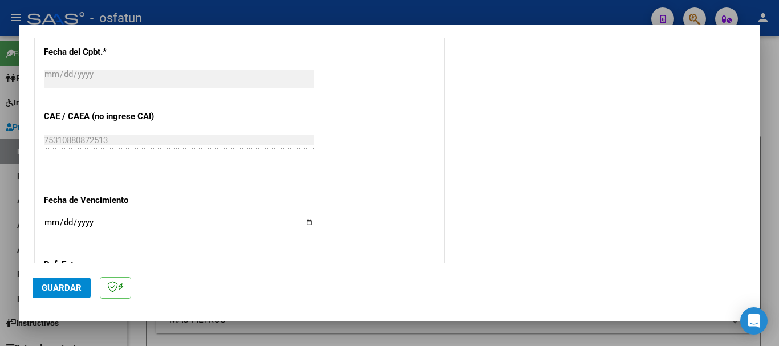
scroll to position [684, 0]
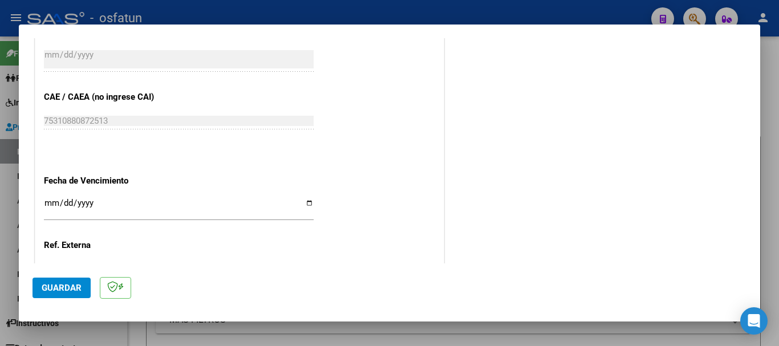
type input "202507"
click at [51, 203] on input "Ingresar la fecha" at bounding box center [179, 207] width 270 height 18
type input "[DATE]"
click at [59, 289] on span "Guardar" at bounding box center [62, 288] width 40 height 10
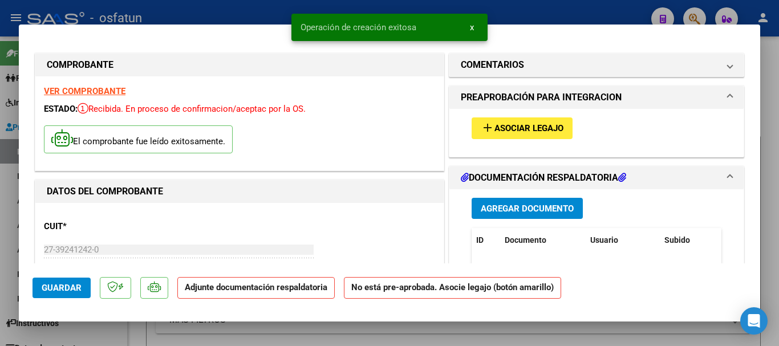
click at [540, 210] on span "Agregar Documento" at bounding box center [527, 209] width 93 height 10
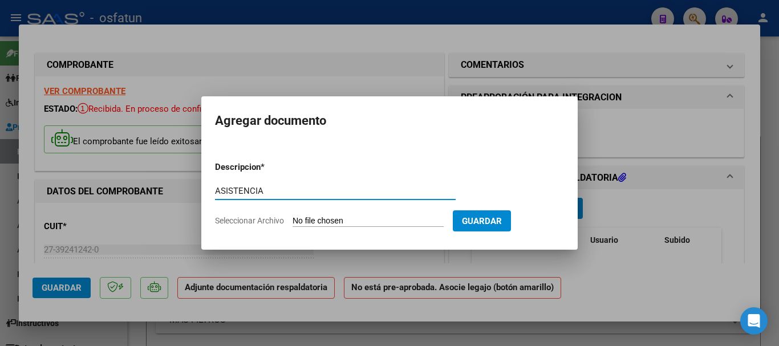
type input "ASISTENCIA"
click at [321, 218] on input "Seleccionar Archivo" at bounding box center [368, 221] width 151 height 11
type input "C:\fakepath\ASISTENCIA-PSICOPEDAGOGIA (3).pdf"
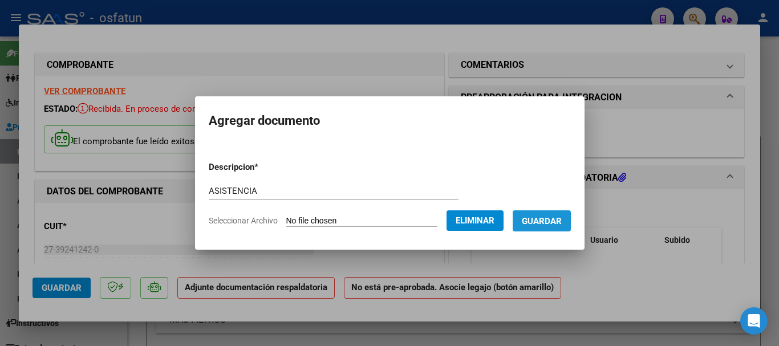
click at [561, 222] on span "Guardar" at bounding box center [542, 221] width 40 height 10
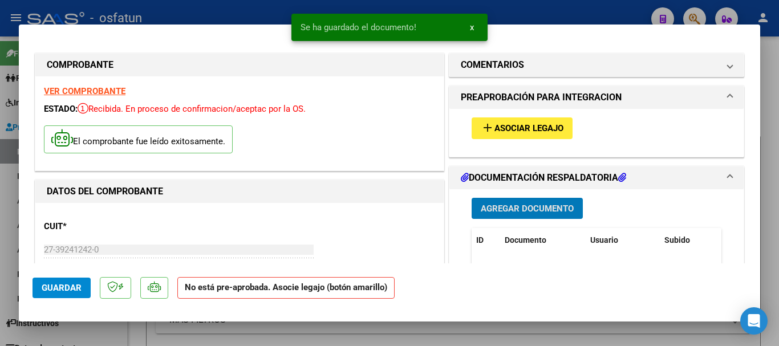
click at [514, 130] on span "Asociar Legajo" at bounding box center [528, 129] width 69 height 10
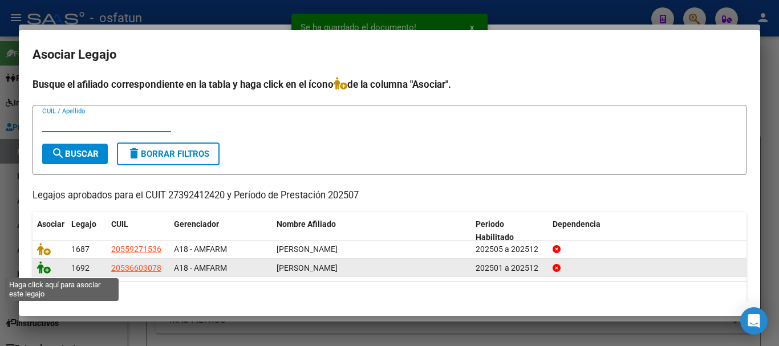
click at [39, 269] on icon at bounding box center [44, 267] width 14 height 13
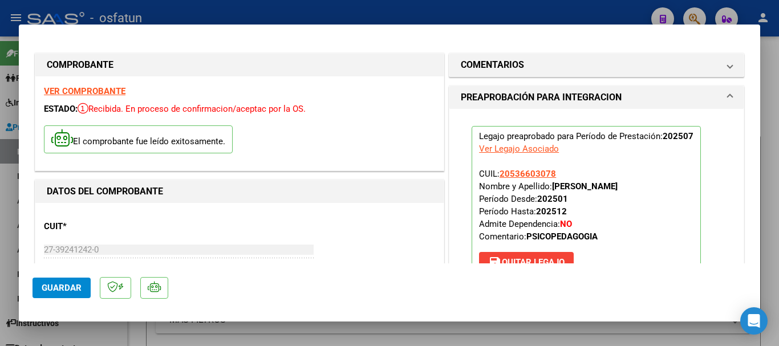
click at [56, 290] on span "Guardar" at bounding box center [62, 288] width 40 height 10
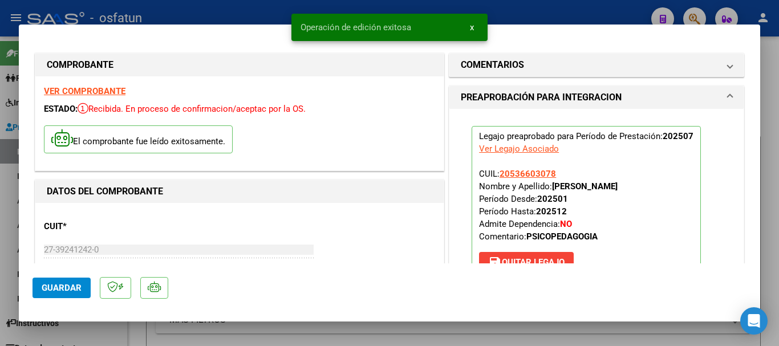
type input "$ 0,00"
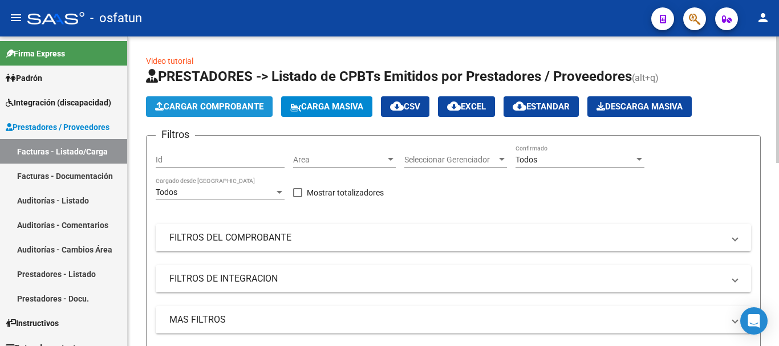
click at [207, 99] on button "Cargar Comprobante" at bounding box center [209, 106] width 127 height 21
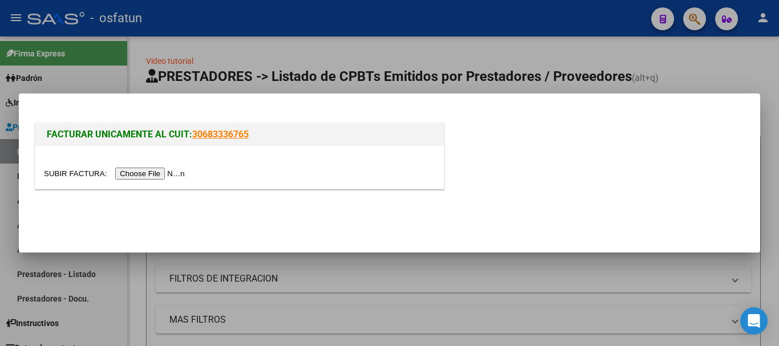
click at [141, 170] on input "file" at bounding box center [116, 174] width 144 height 12
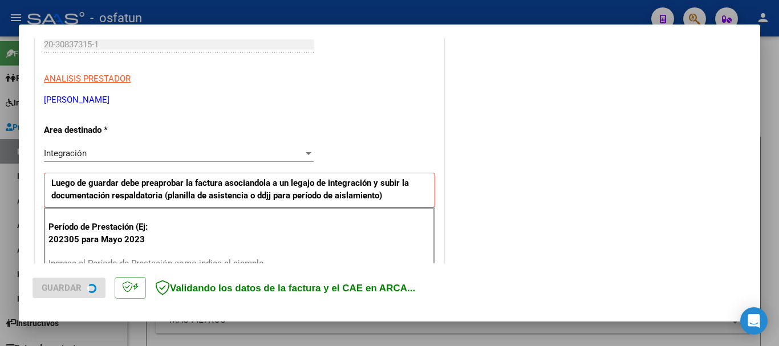
scroll to position [228, 0]
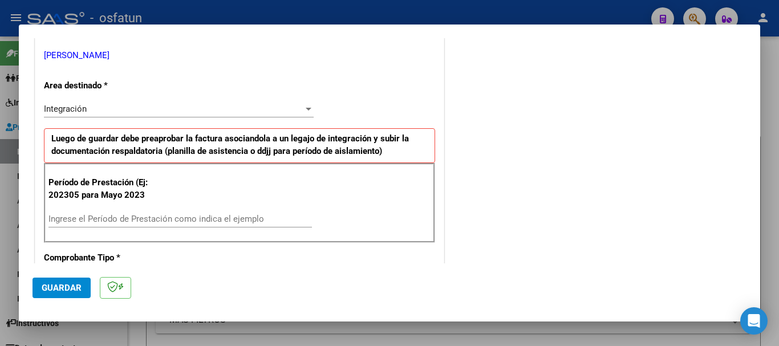
click at [204, 217] on input "Ingrese el Período de Prestación como indica el ejemplo" at bounding box center [179, 219] width 263 height 10
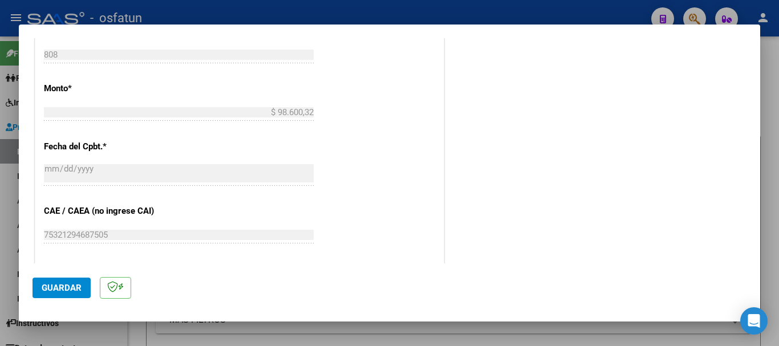
scroll to position [627, 0]
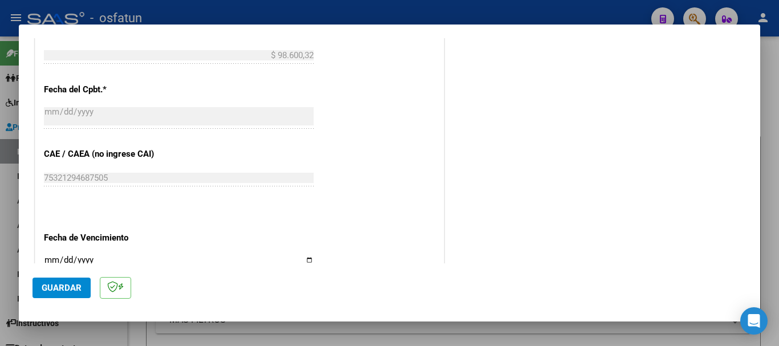
type input "202507"
click at [48, 259] on input "Ingresar la fecha" at bounding box center [179, 264] width 270 height 18
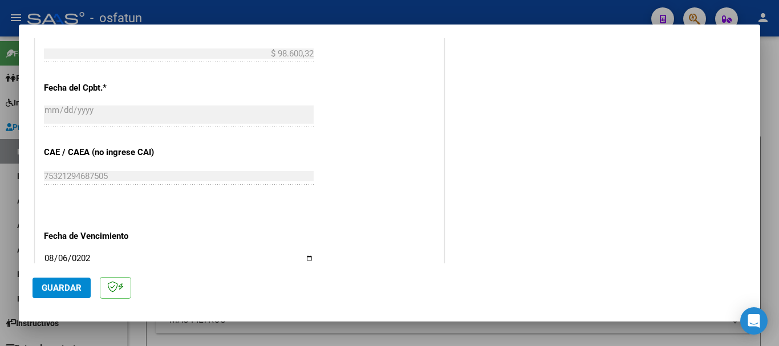
type input "[DATE]"
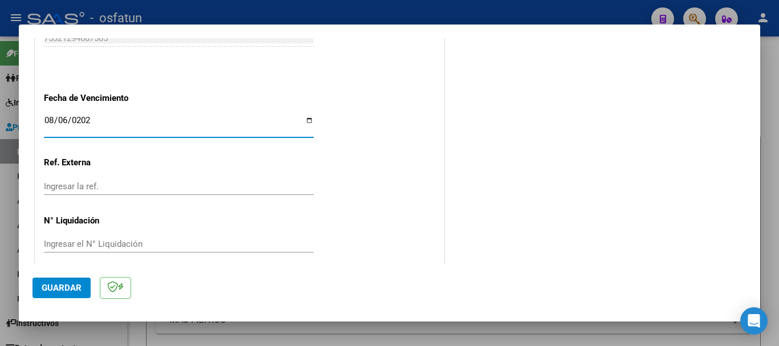
scroll to position [778, 0]
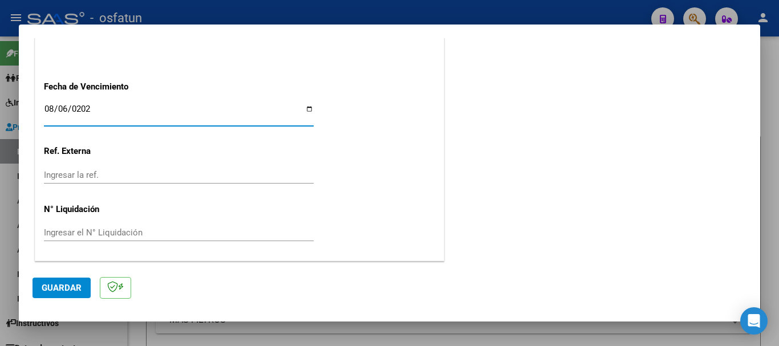
click at [62, 289] on span "Guardar" at bounding box center [62, 288] width 40 height 10
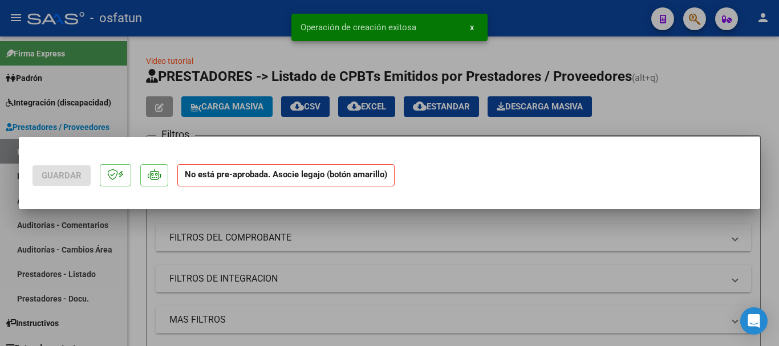
scroll to position [0, 0]
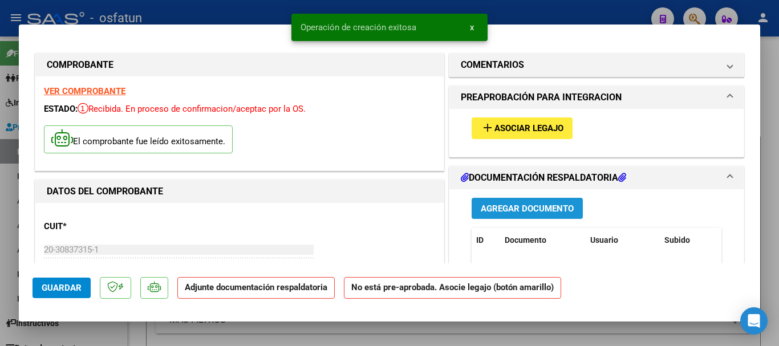
click at [554, 204] on span "Agregar Documento" at bounding box center [527, 209] width 93 height 10
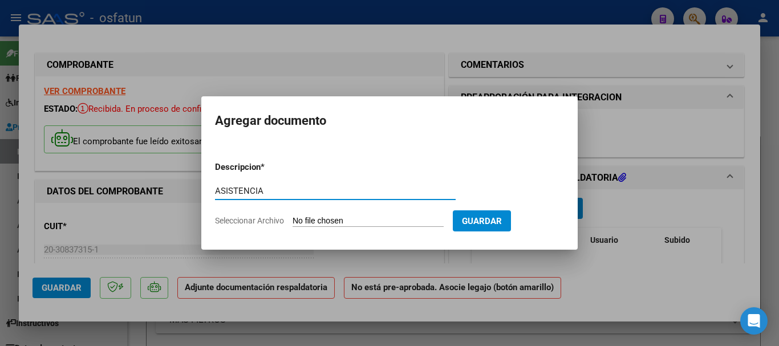
type input "ASISTENCIA"
click at [337, 225] on input "Seleccionar Archivo" at bounding box center [368, 221] width 151 height 11
type input "C:\fakepath\ASISTENCIA-TPTE A TERAPIAS (1).pdf"
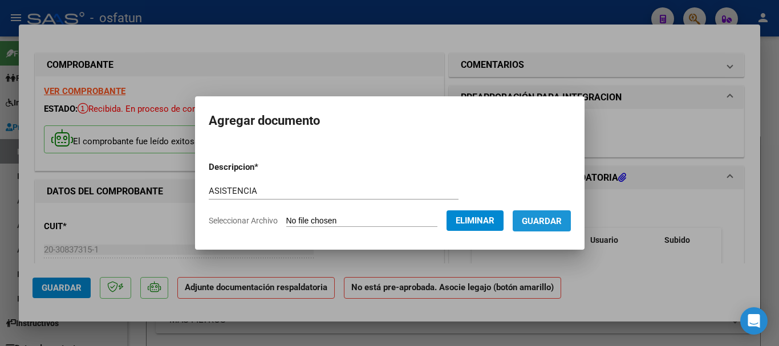
click at [559, 223] on span "Guardar" at bounding box center [542, 221] width 40 height 10
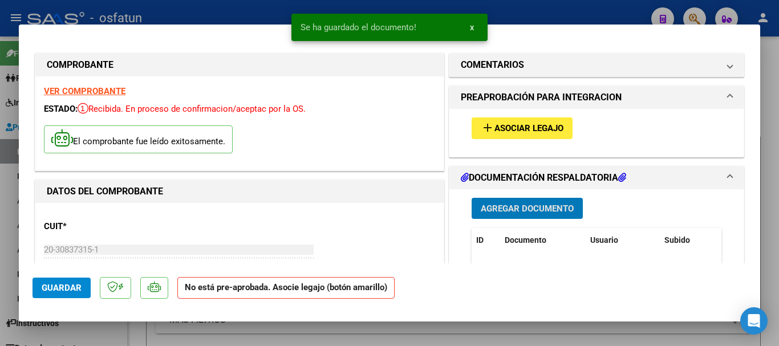
click at [533, 128] on span "Asociar Legajo" at bounding box center [528, 129] width 69 height 10
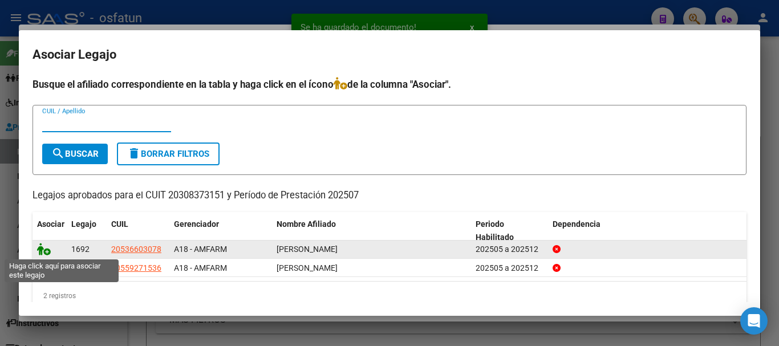
click at [42, 251] on icon at bounding box center [44, 249] width 14 height 13
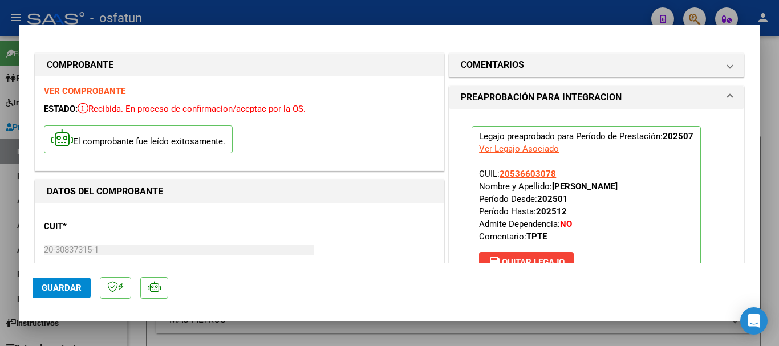
click at [62, 283] on span "Guardar" at bounding box center [62, 288] width 40 height 10
